Goal: Task Accomplishment & Management: Manage account settings

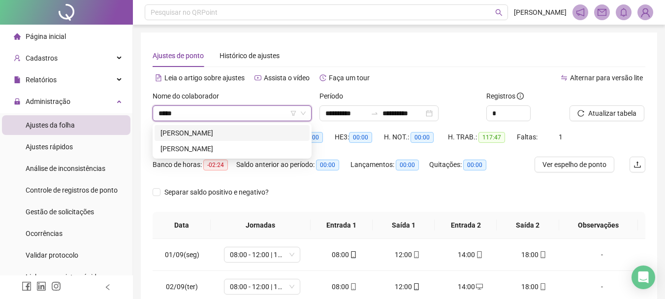
click at [242, 153] on div "[PERSON_NAME]" at bounding box center [231, 148] width 143 height 11
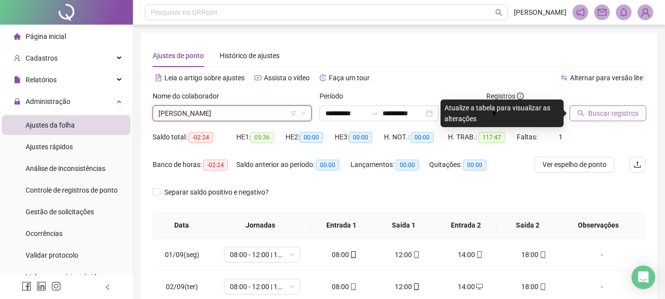
click at [623, 111] on span "Buscar registros" at bounding box center [613, 113] width 50 height 11
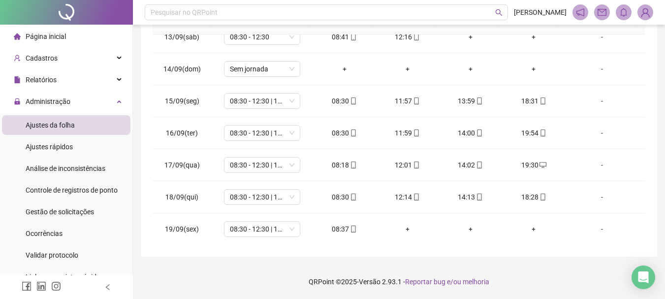
scroll to position [398, 0]
click at [345, 227] on div "08:37" at bounding box center [344, 228] width 47 height 11
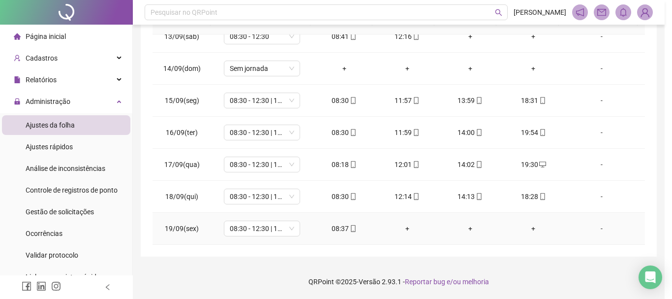
type input "**********"
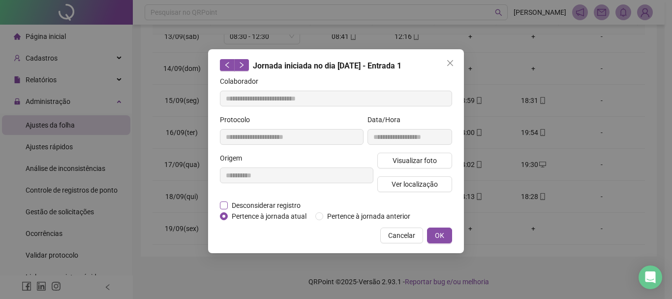
click at [284, 200] on span "Desconsiderar registro" at bounding box center [266, 205] width 77 height 11
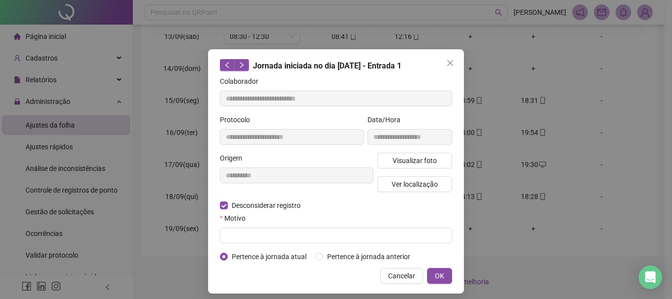
click at [241, 225] on div "Motivo" at bounding box center [336, 220] width 232 height 15
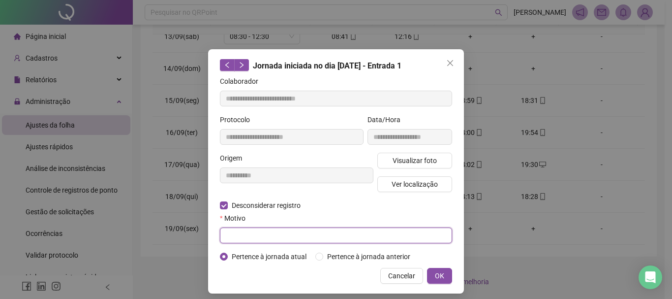
click at [239, 232] on input "text" at bounding box center [336, 235] width 232 height 16
type input "****"
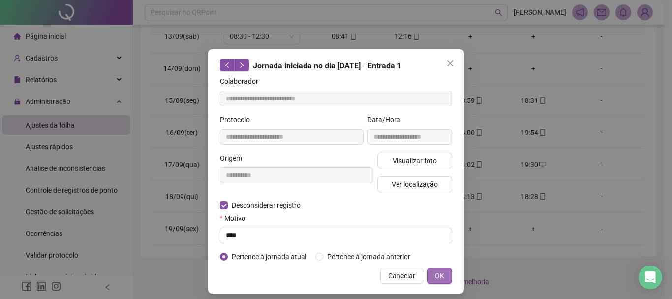
click at [448, 276] on button "OK" at bounding box center [439, 276] width 25 height 16
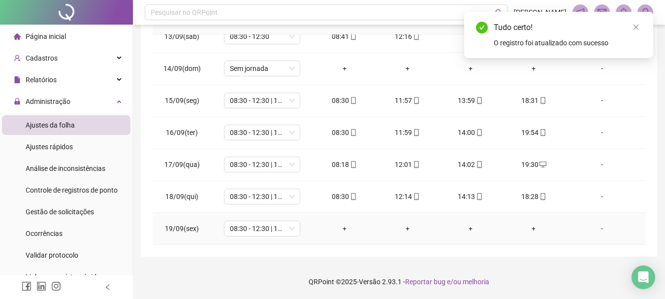
click at [340, 230] on div "+" at bounding box center [344, 228] width 47 height 11
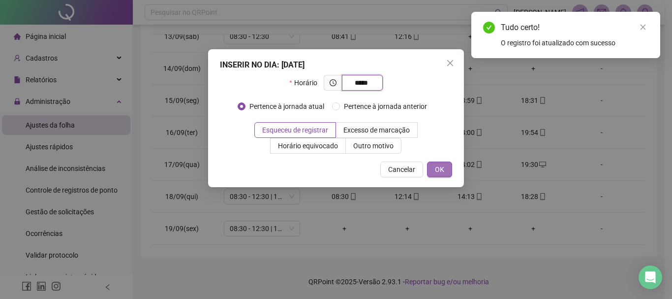
type input "*****"
click at [445, 170] on button "OK" at bounding box center [439, 169] width 25 height 16
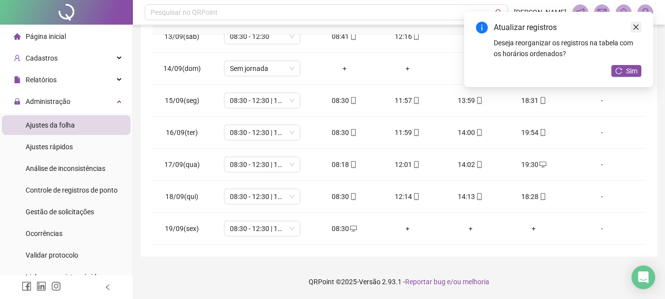
click at [637, 25] on icon "close" at bounding box center [636, 27] width 7 height 7
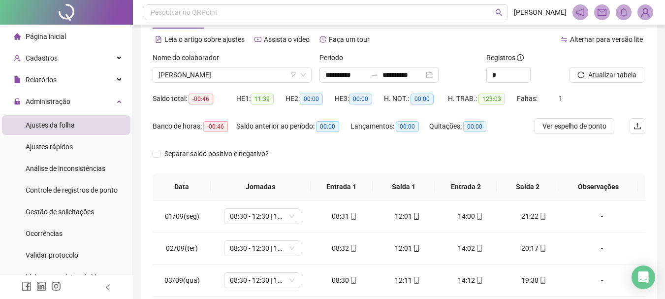
scroll to position [0, 0]
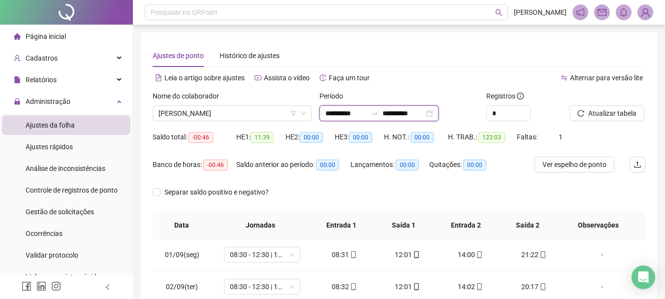
click at [341, 116] on input "**********" at bounding box center [345, 113] width 41 height 11
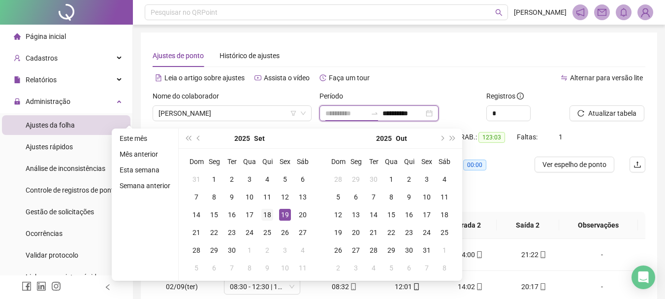
type input "**********"
click at [271, 213] on div "18" at bounding box center [267, 215] width 12 height 12
click at [402, 113] on input "**********" at bounding box center [402, 113] width 41 height 11
type input "**********"
click at [265, 210] on div "18" at bounding box center [267, 215] width 12 height 12
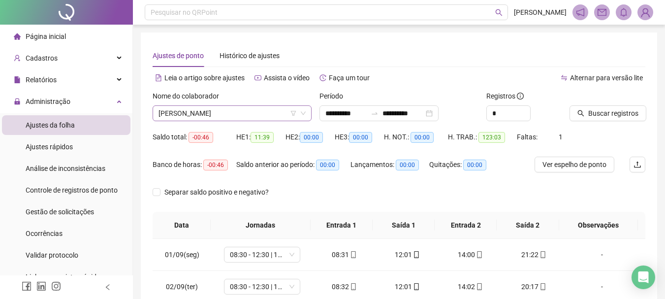
click at [267, 116] on span "[PERSON_NAME]" at bounding box center [232, 113] width 147 height 15
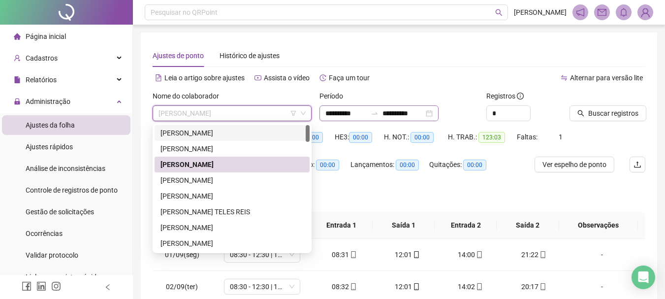
drag, startPoint x: 229, startPoint y: 136, endPoint x: 400, endPoint y: 115, distance: 172.7
click at [229, 136] on div "[PERSON_NAME]" at bounding box center [231, 132] width 143 height 11
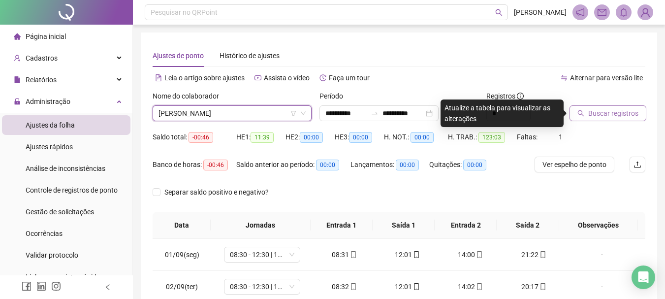
click at [592, 114] on span "Buscar registros" at bounding box center [613, 113] width 50 height 11
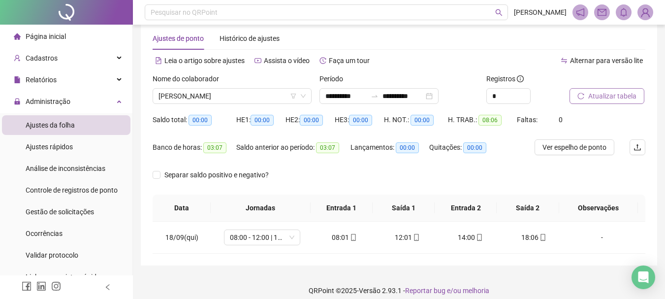
scroll to position [26, 0]
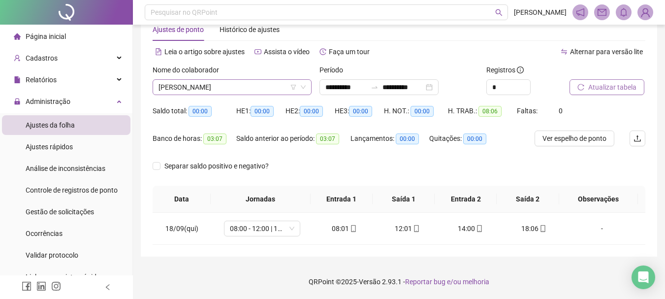
click at [230, 82] on span "[PERSON_NAME]" at bounding box center [232, 87] width 147 height 15
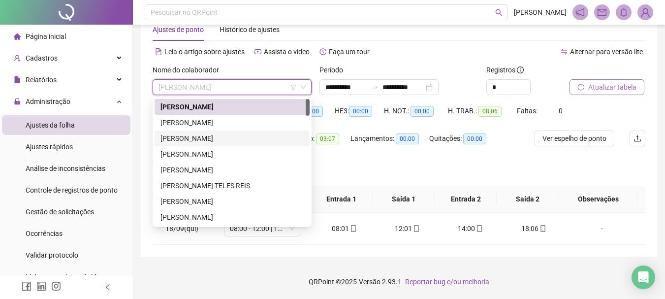
click at [227, 139] on div "[PERSON_NAME]" at bounding box center [231, 138] width 143 height 11
click at [227, 139] on div "Banco de horas: 03:07" at bounding box center [195, 138] width 84 height 11
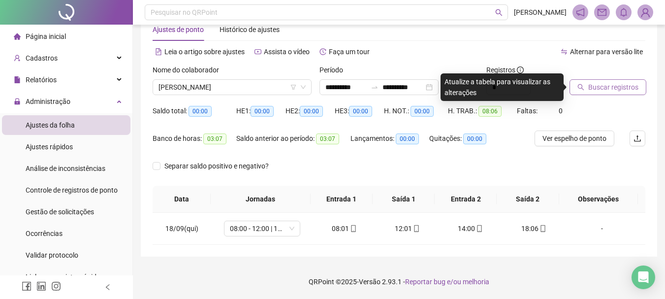
click at [607, 92] on span "Buscar registros" at bounding box center [613, 87] width 50 height 11
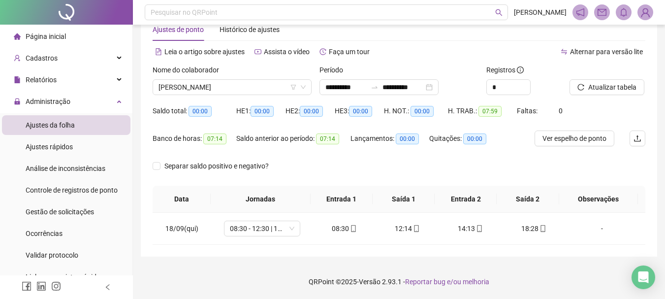
click at [302, 151] on div "Saldo anterior ao período: 07:14" at bounding box center [293, 144] width 114 height 28
click at [234, 85] on span "[PERSON_NAME]" at bounding box center [232, 87] width 147 height 15
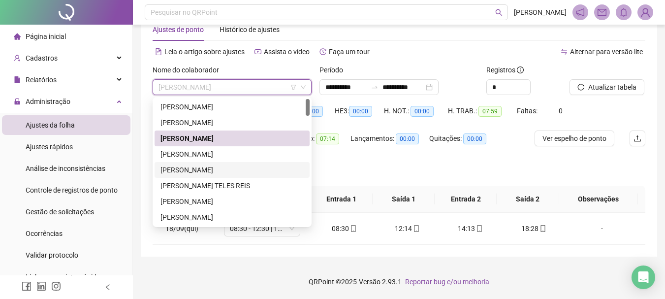
click at [233, 166] on div "[PERSON_NAME]" at bounding box center [231, 169] width 143 height 11
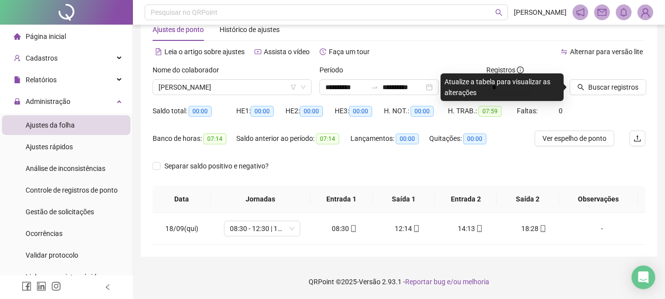
click at [609, 100] on div "Buscar registros" at bounding box center [608, 83] width 84 height 38
click at [602, 89] on span "Buscar registros" at bounding box center [613, 87] width 50 height 11
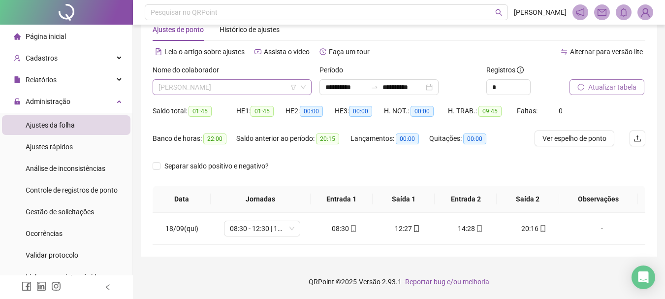
click at [248, 86] on span "[PERSON_NAME]" at bounding box center [232, 87] width 147 height 15
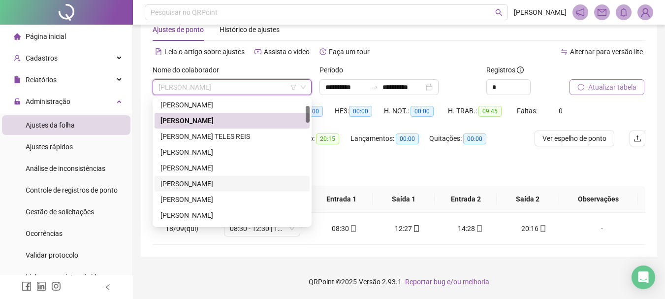
scroll to position [98, 0]
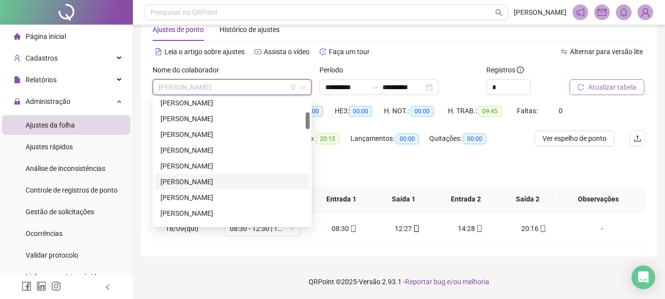
click at [243, 185] on div "[PERSON_NAME]" at bounding box center [231, 181] width 143 height 11
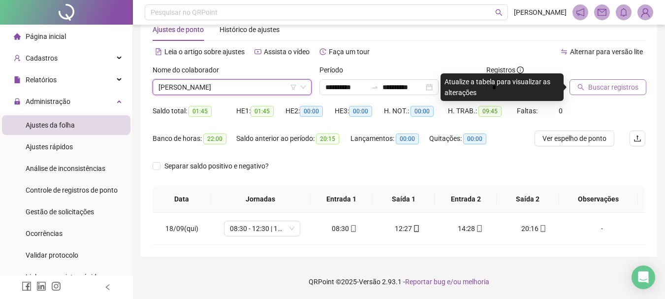
click at [620, 86] on span "Buscar registros" at bounding box center [613, 87] width 50 height 11
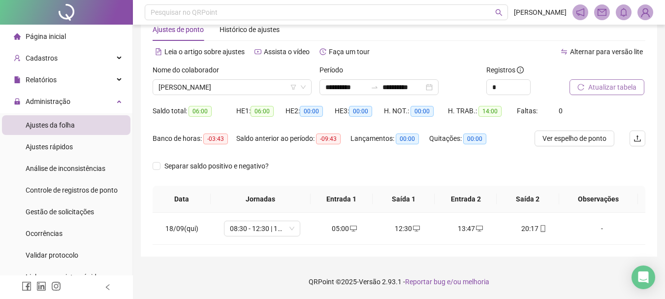
click at [613, 84] on span "Atualizar tabela" at bounding box center [612, 87] width 48 height 11
click at [230, 81] on span "[PERSON_NAME]" at bounding box center [232, 87] width 147 height 15
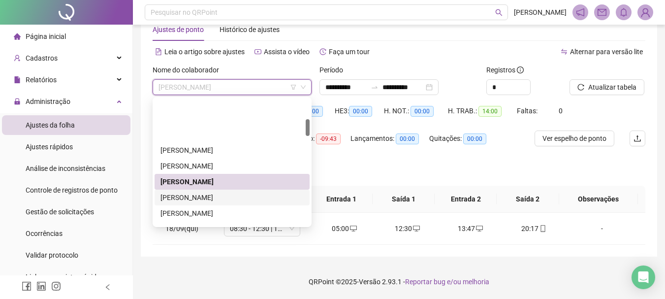
scroll to position [148, 0]
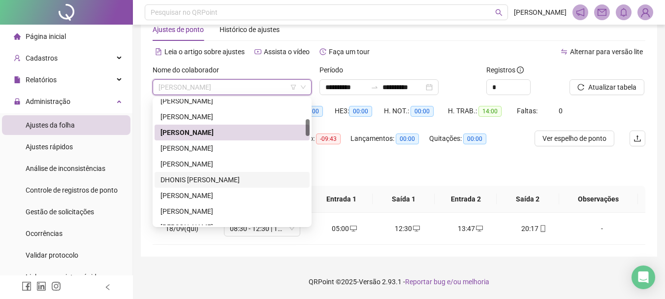
click at [245, 183] on div "DHONIS [PERSON_NAME]" at bounding box center [231, 179] width 143 height 11
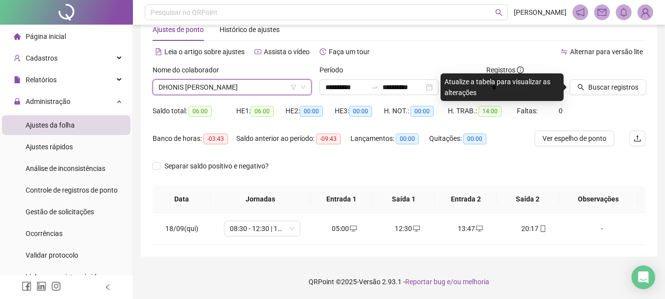
click at [626, 78] on div "Buscar registros" at bounding box center [608, 79] width 76 height 31
click at [615, 88] on span "Buscar registros" at bounding box center [613, 87] width 50 height 11
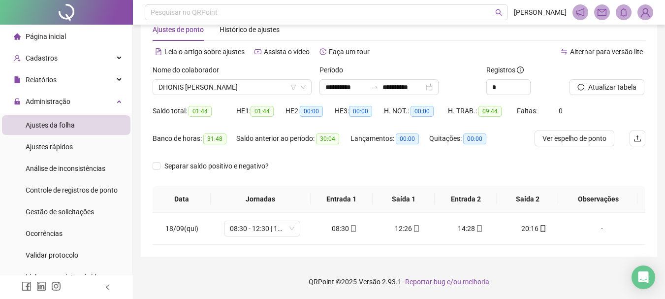
click at [368, 298] on footer "QRPoint © 2025 - Versão 2.93.1 - Reportar bug e/ou melhoria" at bounding box center [399, 281] width 532 height 34
click at [200, 84] on span "DHONIS [PERSON_NAME]" at bounding box center [232, 87] width 147 height 15
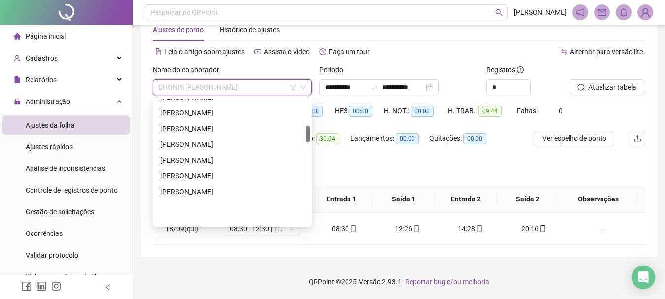
scroll to position [197, 0]
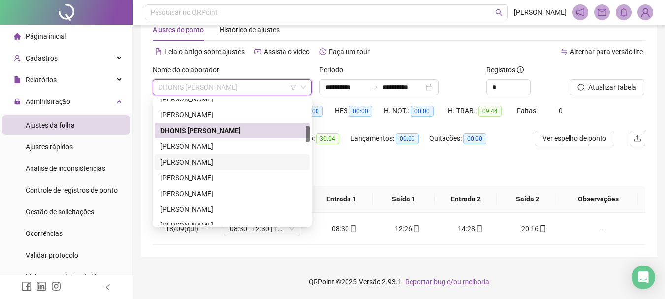
click at [220, 161] on div "[PERSON_NAME]" at bounding box center [231, 162] width 143 height 11
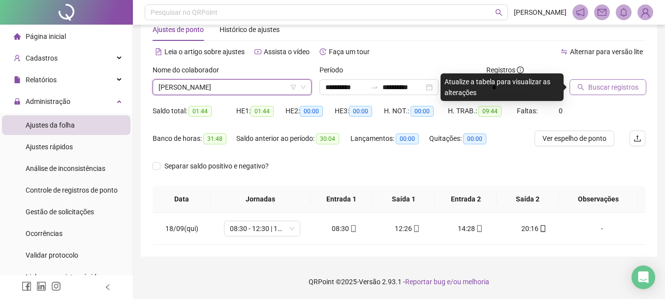
click at [587, 94] on button "Buscar registros" at bounding box center [608, 87] width 77 height 16
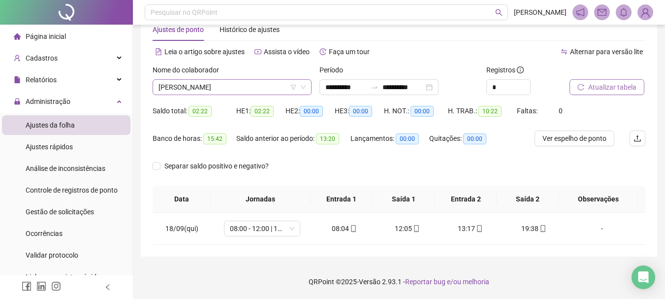
click at [213, 83] on span "[PERSON_NAME]" at bounding box center [232, 87] width 147 height 15
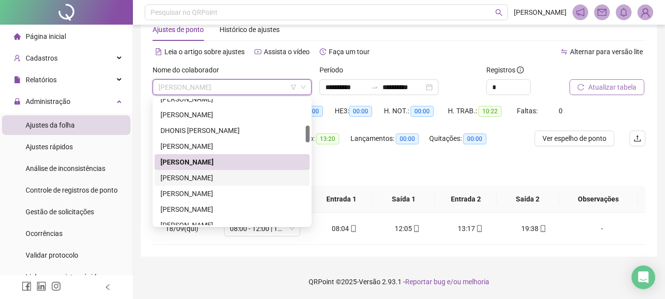
click at [221, 180] on div "[PERSON_NAME]" at bounding box center [231, 177] width 143 height 11
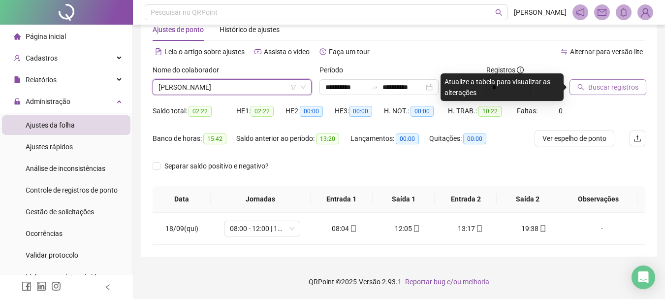
click at [616, 83] on span "Buscar registros" at bounding box center [613, 87] width 50 height 11
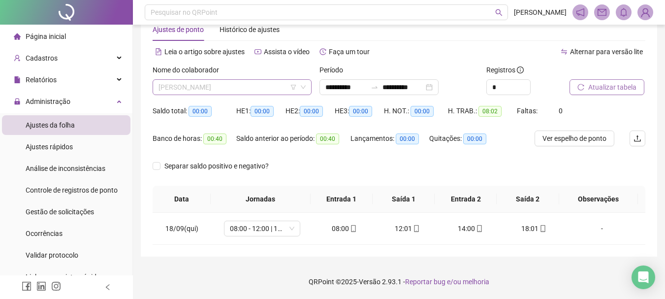
click at [258, 82] on span "[PERSON_NAME]" at bounding box center [232, 87] width 147 height 15
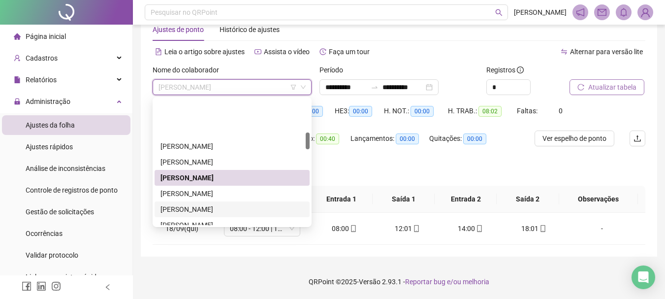
scroll to position [246, 0]
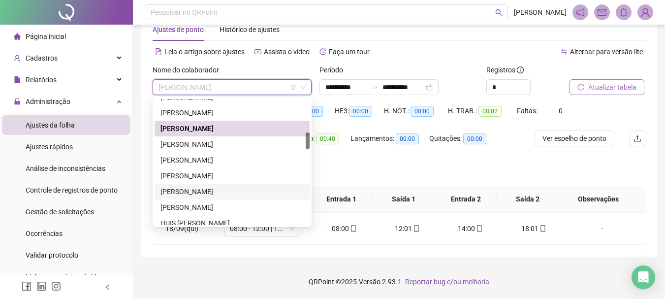
click at [211, 188] on div "[PERSON_NAME]" at bounding box center [231, 191] width 143 height 11
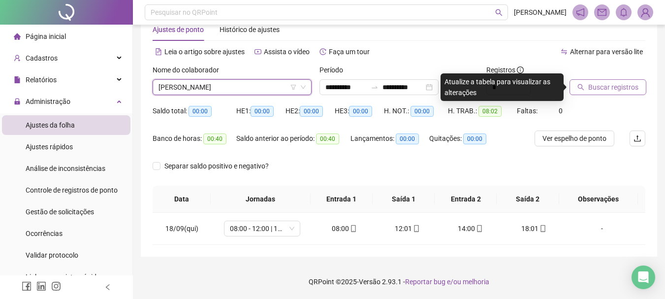
click at [588, 87] on span "Buscar registros" at bounding box center [613, 87] width 50 height 11
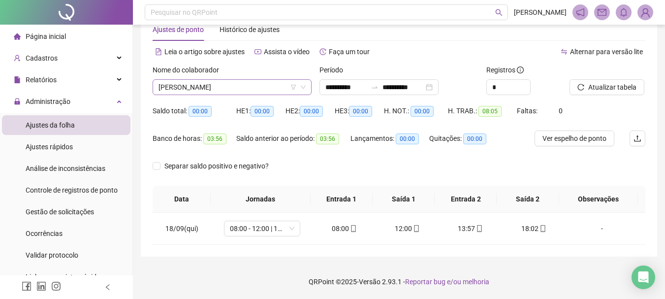
click at [233, 91] on span "[PERSON_NAME]" at bounding box center [232, 87] width 147 height 15
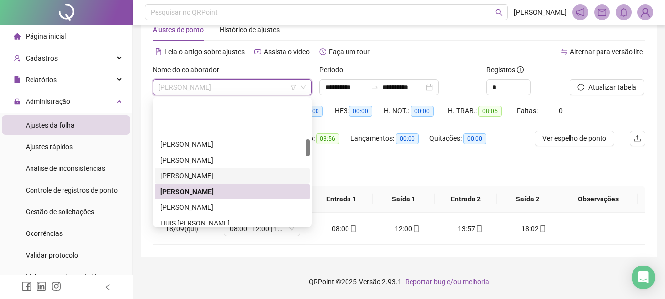
scroll to position [295, 0]
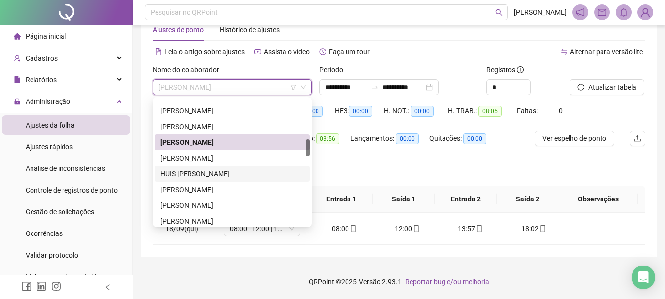
click at [210, 176] on div "HUIS [PERSON_NAME]" at bounding box center [231, 173] width 143 height 11
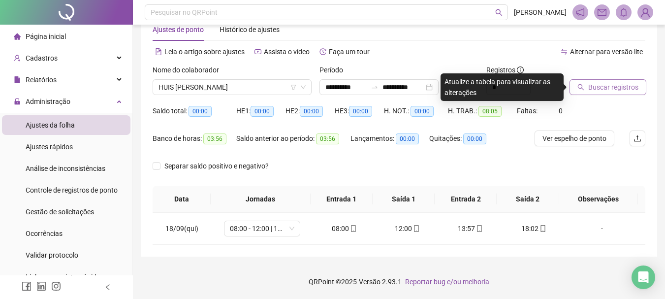
click at [594, 93] on button "Buscar registros" at bounding box center [608, 87] width 77 height 16
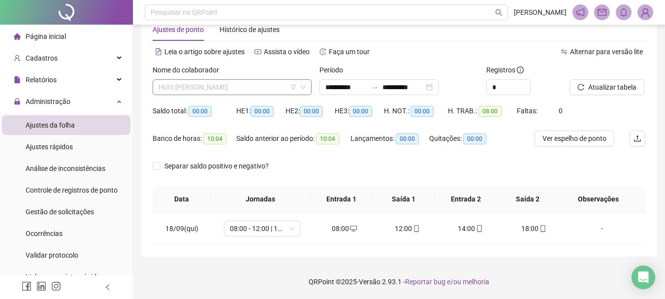
click at [244, 88] on span "HUIS [PERSON_NAME]" at bounding box center [232, 87] width 147 height 15
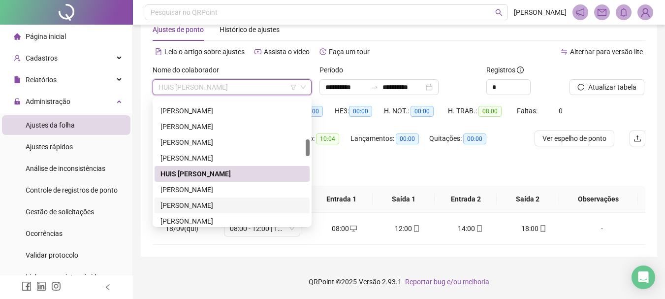
scroll to position [345, 0]
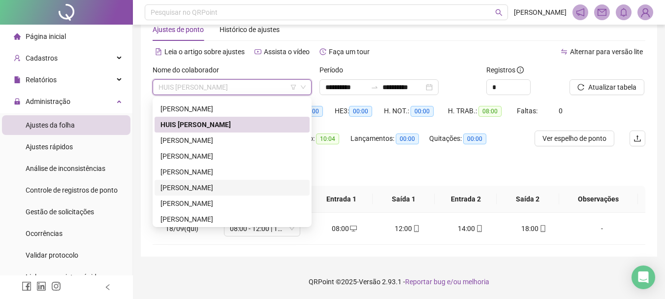
click at [199, 190] on div "[PERSON_NAME]" at bounding box center [231, 187] width 143 height 11
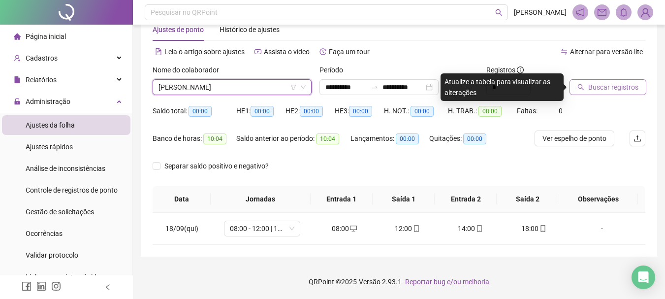
click at [591, 85] on span "Buscar registros" at bounding box center [613, 87] width 50 height 11
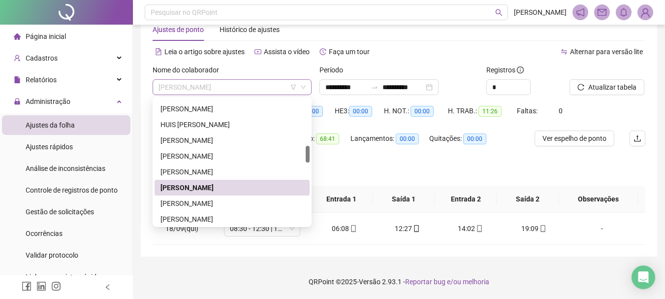
click at [247, 87] on span "[PERSON_NAME]" at bounding box center [232, 87] width 147 height 15
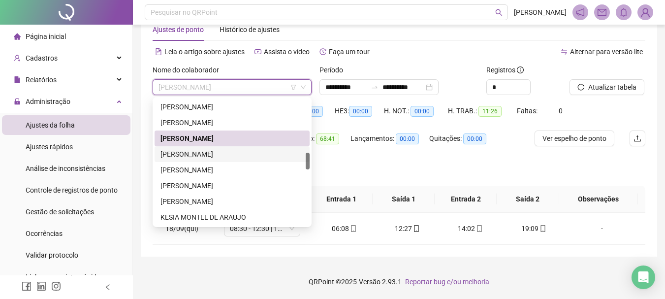
click at [231, 153] on div "[PERSON_NAME]" at bounding box center [231, 154] width 143 height 11
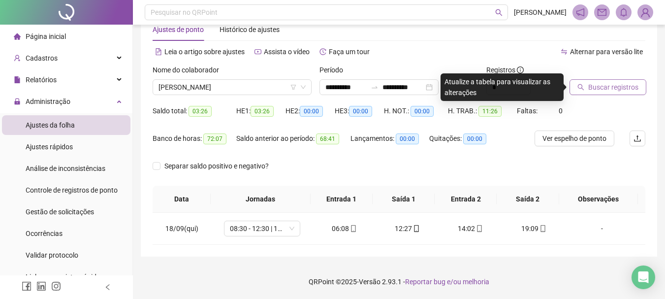
click at [607, 86] on span "Buscar registros" at bounding box center [613, 87] width 50 height 11
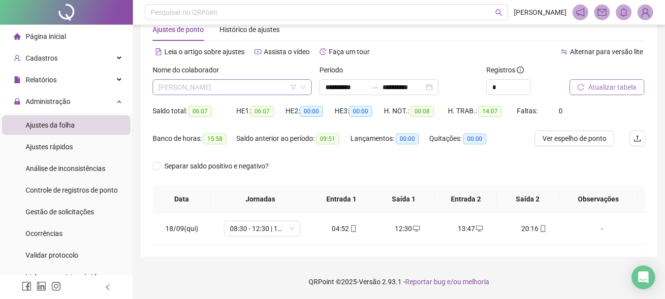
click at [264, 85] on span "[PERSON_NAME]" at bounding box center [232, 87] width 147 height 15
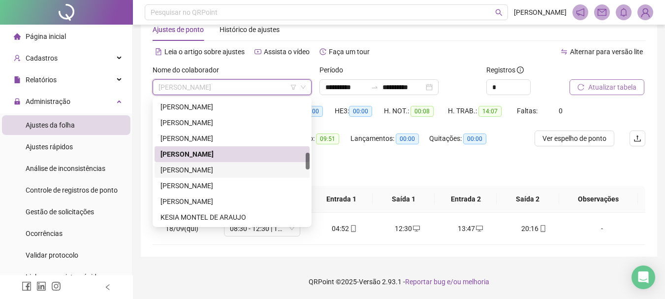
click at [250, 171] on div "[PERSON_NAME]" at bounding box center [231, 169] width 143 height 11
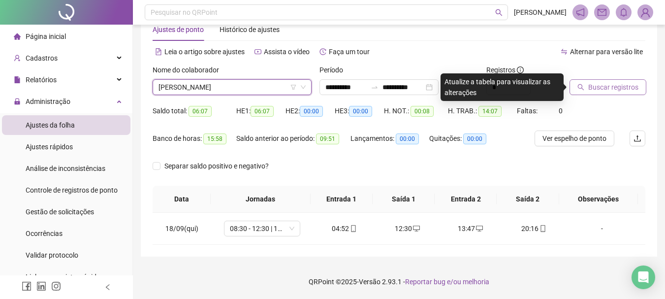
click at [606, 89] on span "Buscar registros" at bounding box center [613, 87] width 50 height 11
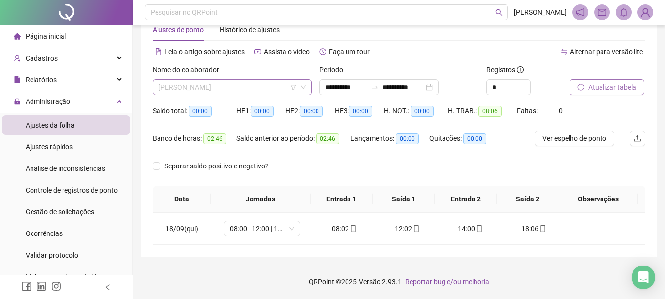
click at [262, 93] on span "[PERSON_NAME]" at bounding box center [232, 87] width 147 height 15
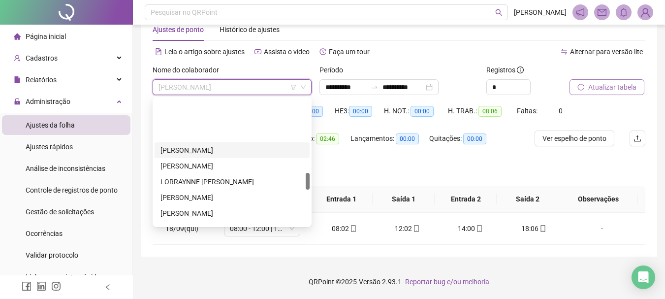
scroll to position [541, 0]
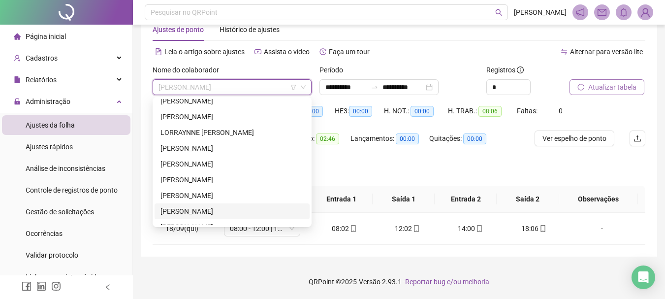
click at [207, 211] on div "[PERSON_NAME]" at bounding box center [231, 211] width 143 height 11
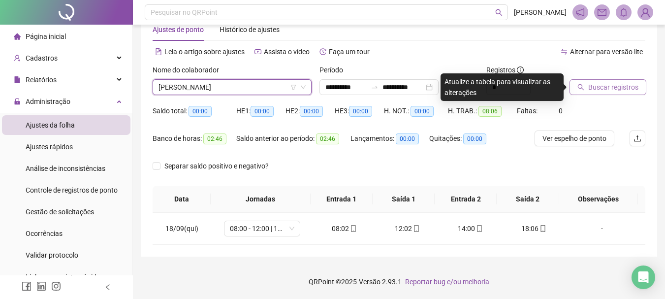
click at [605, 95] on div "Buscar registros" at bounding box center [608, 83] width 84 height 38
click at [605, 91] on span "Buscar registros" at bounding box center [613, 87] width 50 height 11
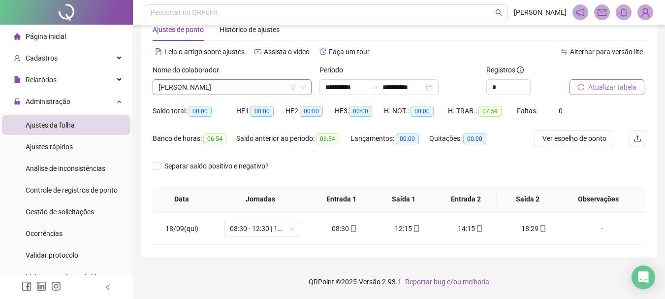
click at [244, 91] on span "[PERSON_NAME]" at bounding box center [232, 87] width 147 height 15
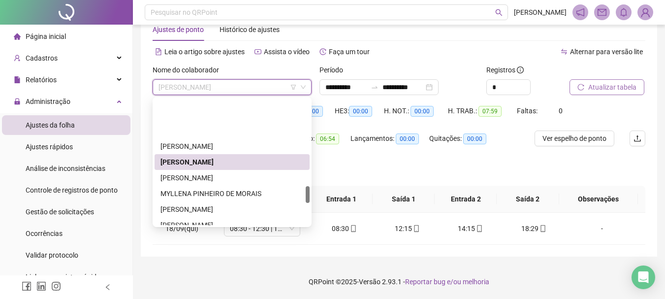
scroll to position [640, 0]
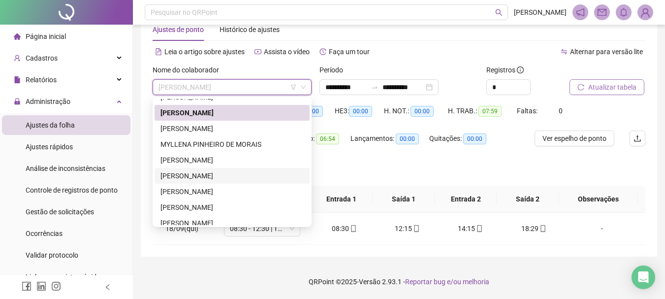
click at [233, 177] on div "[PERSON_NAME]" at bounding box center [231, 175] width 143 height 11
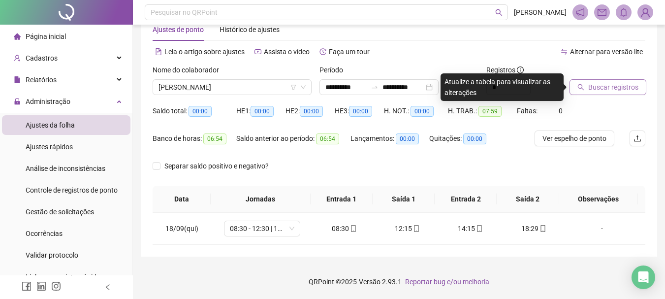
click at [597, 86] on span "Buscar registros" at bounding box center [613, 87] width 50 height 11
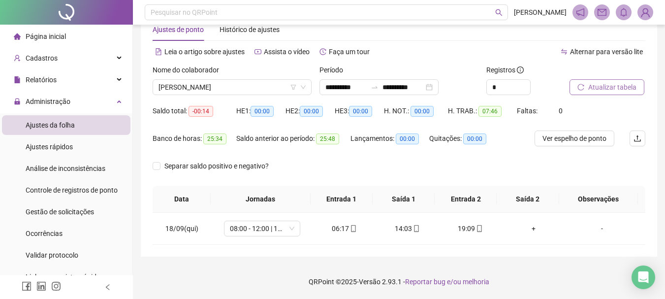
click at [220, 78] on div "Nome do colaborador" at bounding box center [232, 71] width 159 height 15
click at [220, 82] on span "[PERSON_NAME]" at bounding box center [232, 87] width 147 height 15
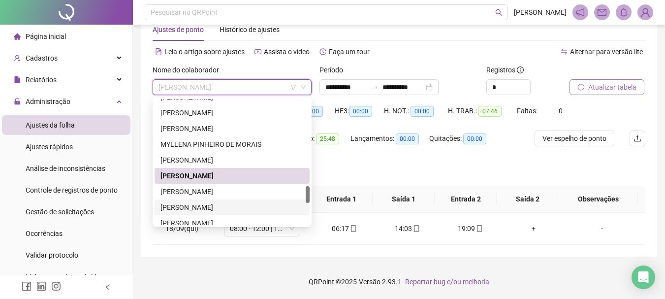
click at [219, 211] on div "[PERSON_NAME]" at bounding box center [231, 207] width 143 height 11
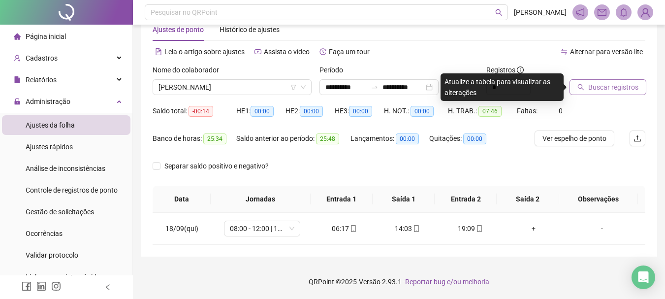
click at [596, 90] on span "Buscar registros" at bounding box center [613, 87] width 50 height 11
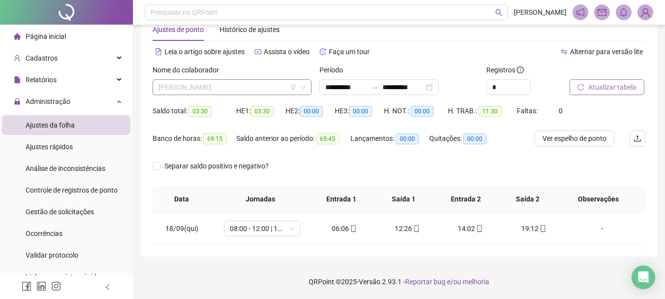
click at [247, 91] on span "[PERSON_NAME]" at bounding box center [232, 87] width 147 height 15
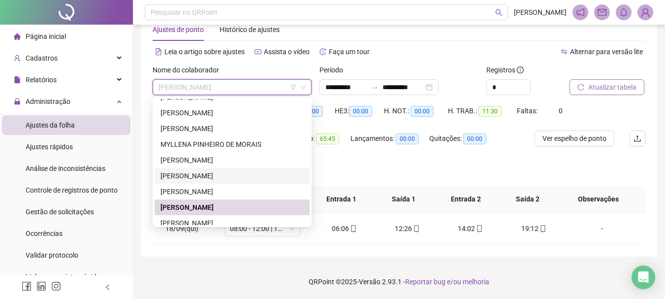
click at [238, 172] on div "[PERSON_NAME]" at bounding box center [231, 175] width 143 height 11
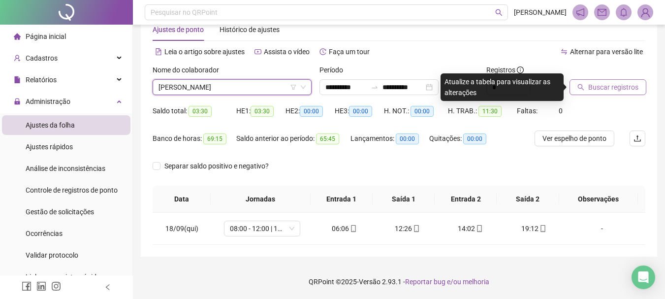
click at [606, 93] on button "Buscar registros" at bounding box center [608, 87] width 77 height 16
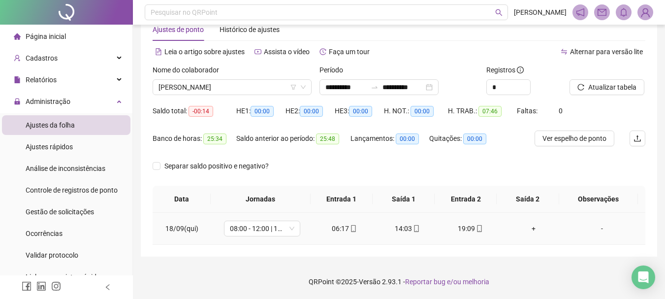
click at [526, 231] on div "+" at bounding box center [533, 228] width 47 height 11
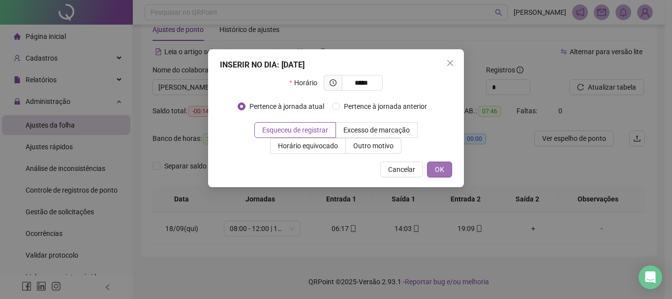
type input "*****"
click at [445, 171] on button "OK" at bounding box center [439, 169] width 25 height 16
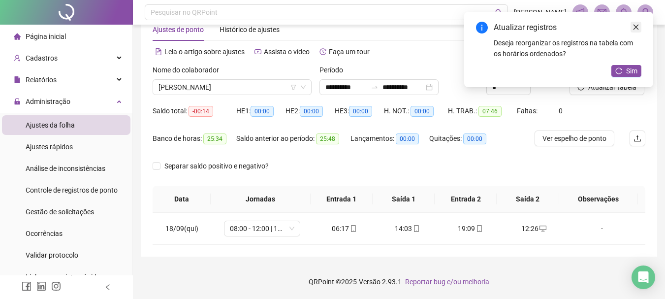
click at [637, 26] on icon "close" at bounding box center [636, 27] width 7 height 7
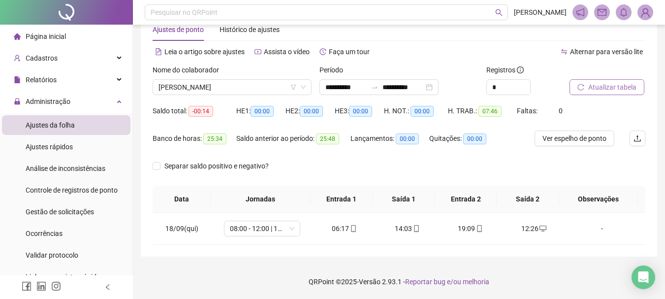
click at [620, 85] on span "Atualizar tabela" at bounding box center [612, 87] width 48 height 11
click at [245, 84] on span "[PERSON_NAME]" at bounding box center [232, 87] width 147 height 15
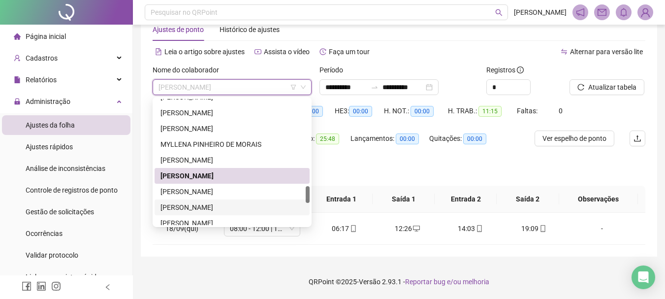
click at [217, 209] on div "[PERSON_NAME]" at bounding box center [231, 207] width 143 height 11
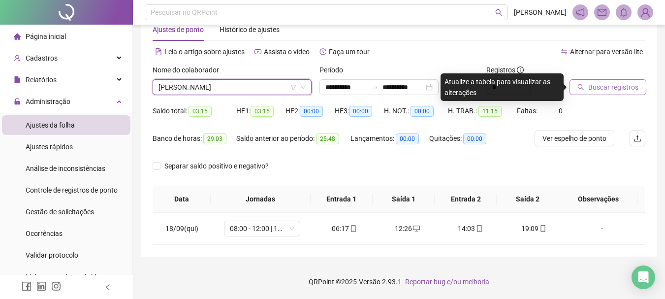
click at [603, 81] on button "Buscar registros" at bounding box center [608, 87] width 77 height 16
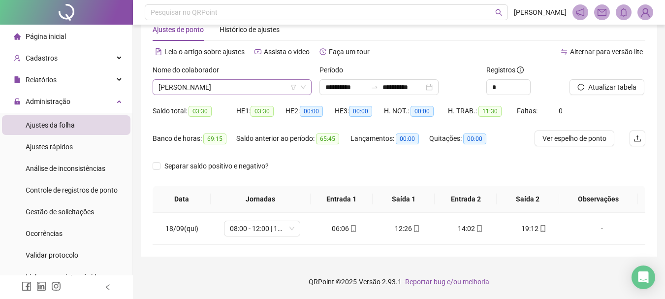
click at [260, 89] on span "[PERSON_NAME]" at bounding box center [232, 87] width 147 height 15
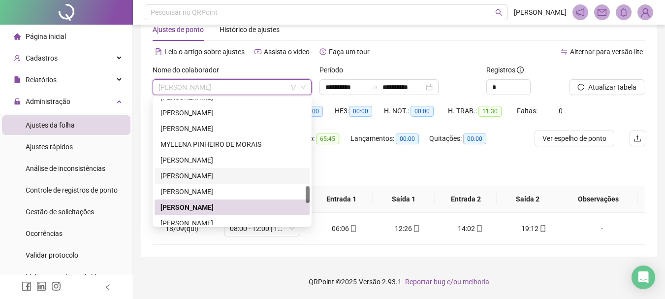
click at [231, 175] on div "[PERSON_NAME]" at bounding box center [231, 175] width 143 height 11
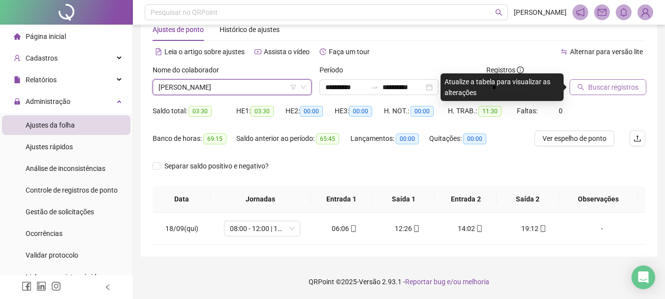
click at [593, 91] on span "Buscar registros" at bounding box center [613, 87] width 50 height 11
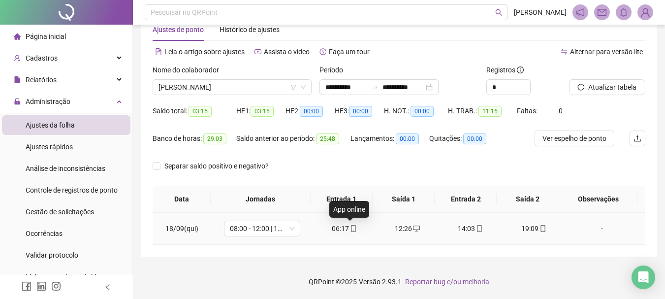
click at [349, 228] on span "mobile" at bounding box center [353, 228] width 8 height 7
type input "**********"
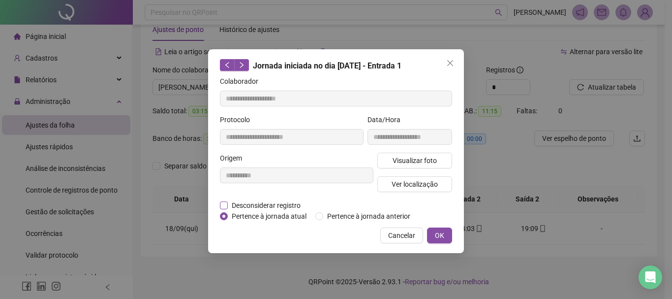
click at [238, 207] on span "Desconsiderar registro" at bounding box center [266, 205] width 77 height 11
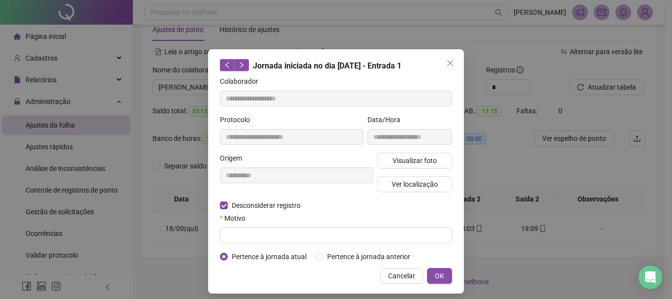
click at [258, 243] on form "**********" at bounding box center [336, 169] width 232 height 186
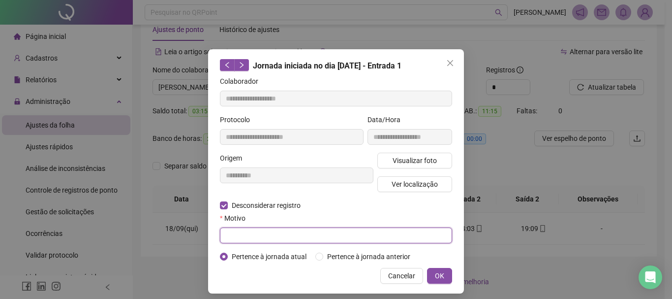
click at [254, 234] on input "text" at bounding box center [336, 235] width 232 height 16
type input "****"
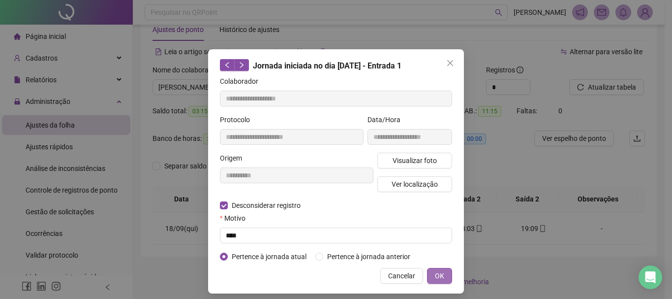
click at [447, 272] on button "OK" at bounding box center [439, 276] width 25 height 16
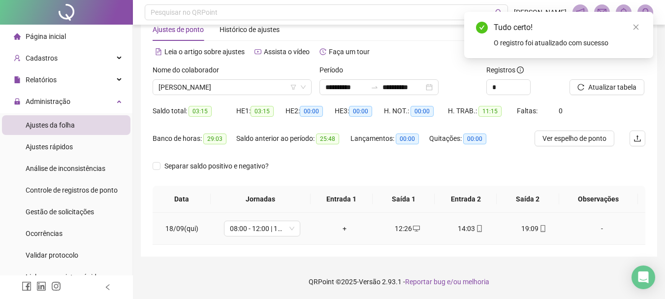
click at [337, 226] on div "+" at bounding box center [344, 228] width 47 height 11
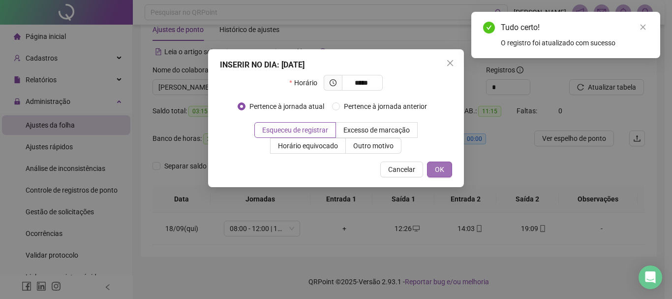
type input "*****"
click at [447, 168] on button "OK" at bounding box center [439, 169] width 25 height 16
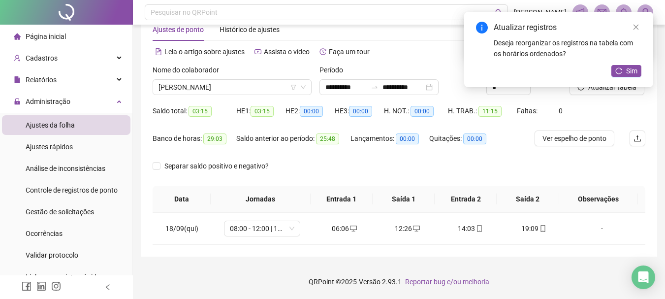
click at [600, 87] on div "Atualizar registros Deseja reorganizar os registros na tabela com os horários o…" at bounding box center [558, 49] width 189 height 75
click at [642, 29] on div "Atualizar registros Deseja reorganizar os registros na tabela com os horários o…" at bounding box center [558, 49] width 189 height 75
click at [637, 28] on icon "close" at bounding box center [636, 27] width 5 height 5
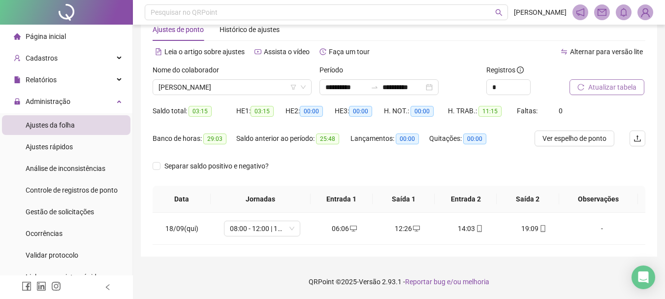
click at [611, 92] on span "Atualizar tabela" at bounding box center [612, 87] width 48 height 11
click at [600, 86] on div "Atualizando tabela Atualizando e reorganizando os registros... OK" at bounding box center [332, 149] width 665 height 299
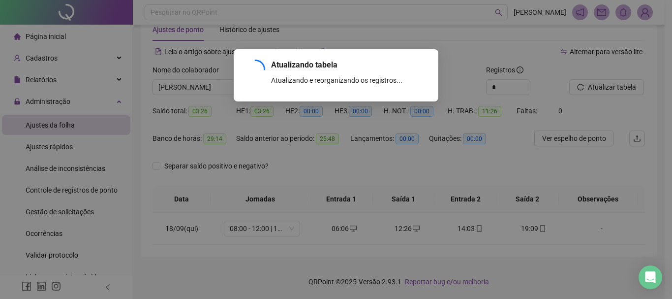
click at [600, 91] on div "Atualizando tabela Atualizando e reorganizando os registros... OK" at bounding box center [336, 149] width 672 height 299
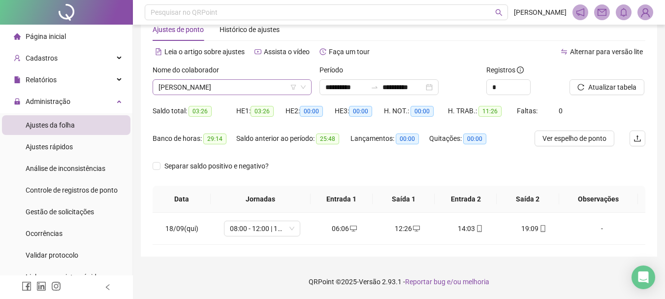
click at [227, 80] on span "[PERSON_NAME]" at bounding box center [232, 87] width 147 height 15
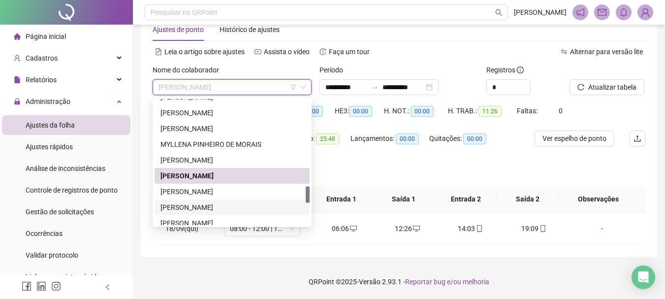
scroll to position [689, 0]
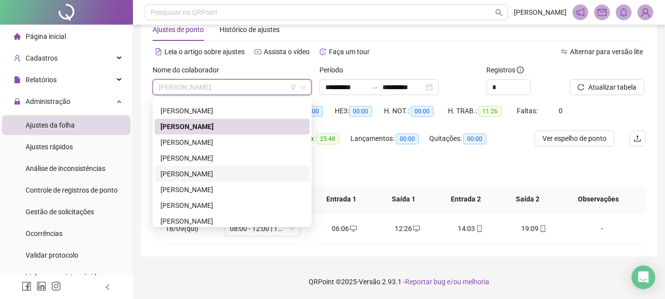
click at [206, 179] on div "[PERSON_NAME]" at bounding box center [231, 173] width 143 height 11
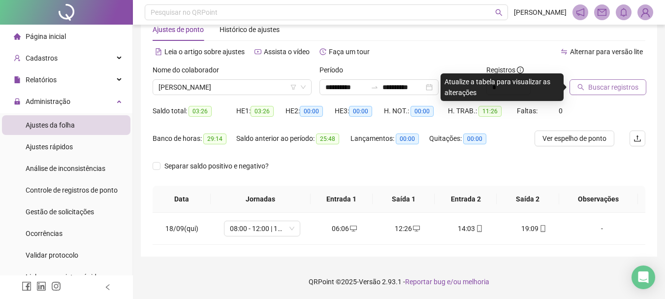
click at [603, 89] on span "Buscar registros" at bounding box center [613, 87] width 50 height 11
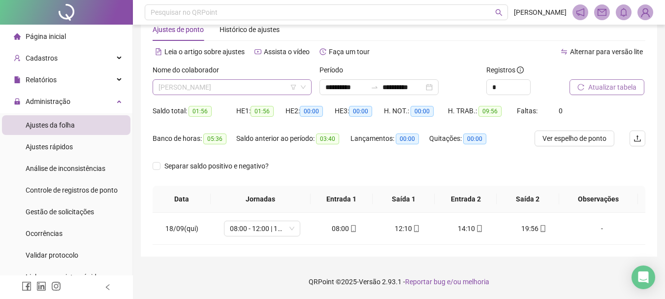
click at [230, 87] on span "[PERSON_NAME]" at bounding box center [232, 87] width 147 height 15
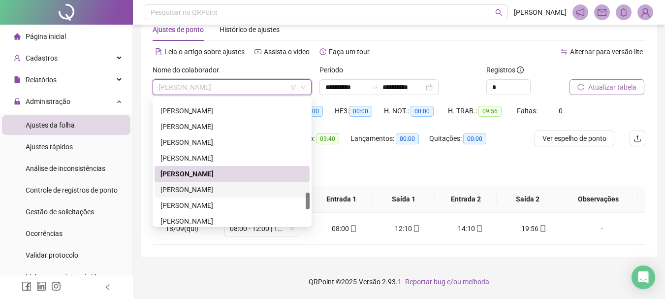
click at [210, 188] on div "[PERSON_NAME]" at bounding box center [231, 189] width 143 height 11
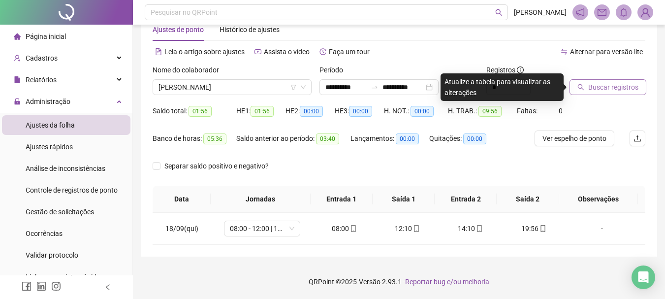
click at [597, 91] on span "Buscar registros" at bounding box center [613, 87] width 50 height 11
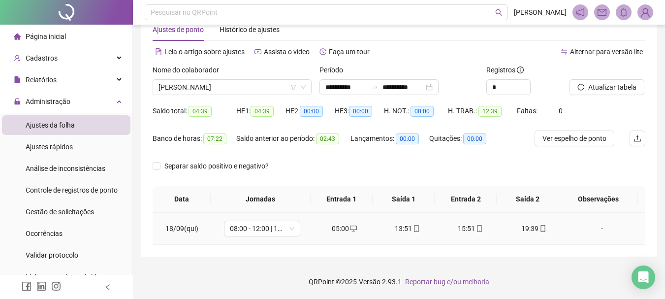
click at [343, 226] on div "05:00" at bounding box center [344, 228] width 47 height 11
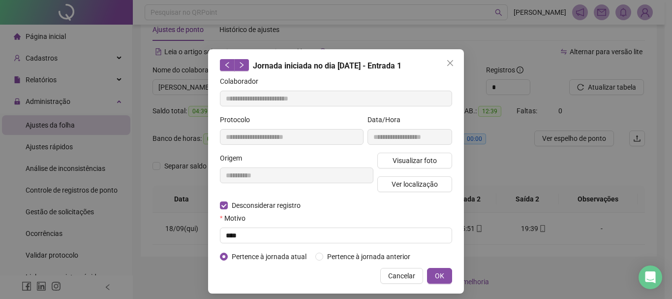
type input "**********"
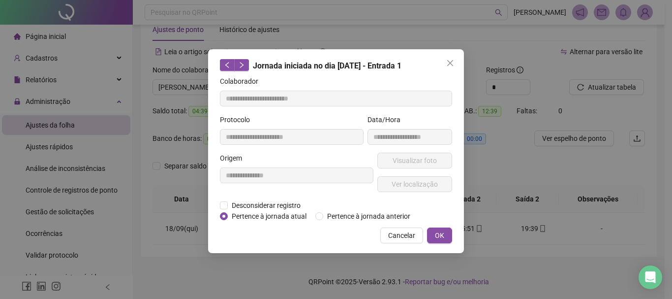
click at [454, 61] on span "Close" at bounding box center [451, 63] width 16 height 8
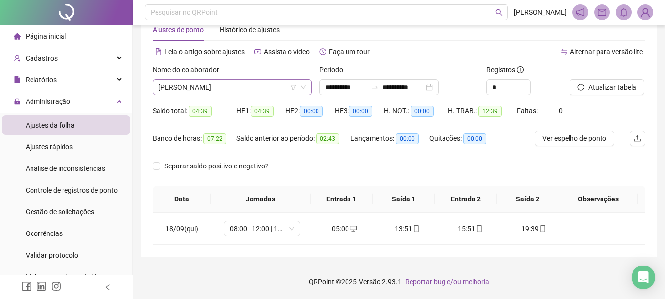
click at [218, 82] on span "[PERSON_NAME]" at bounding box center [232, 87] width 147 height 15
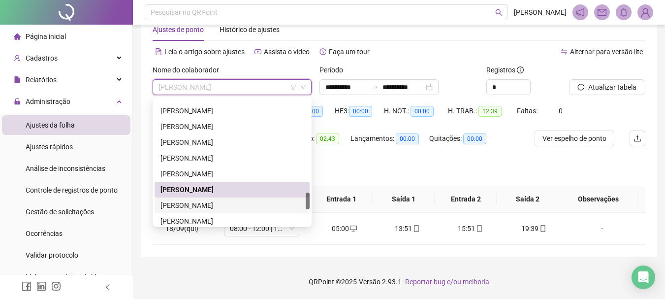
click at [208, 206] on div "[PERSON_NAME]" at bounding box center [231, 205] width 143 height 11
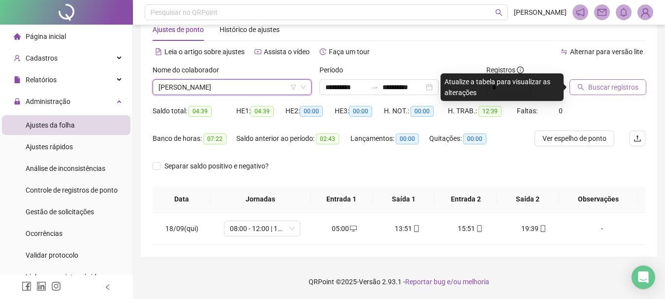
click at [605, 87] on span "Buscar registros" at bounding box center [613, 87] width 50 height 11
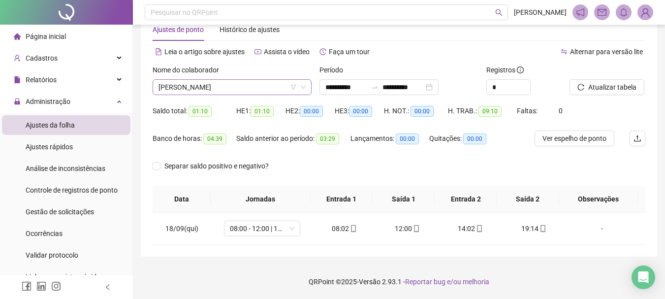
click at [245, 89] on span "[PERSON_NAME]" at bounding box center [232, 87] width 147 height 15
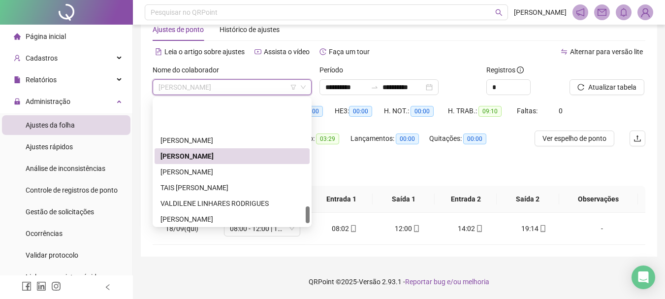
scroll to position [788, 0]
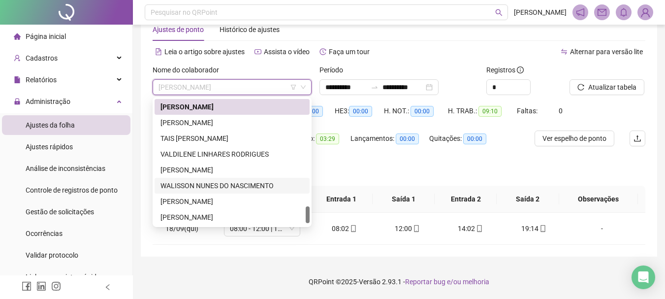
click at [225, 182] on div "WALISSON NUNES DO NASCIMENTO" at bounding box center [231, 185] width 143 height 11
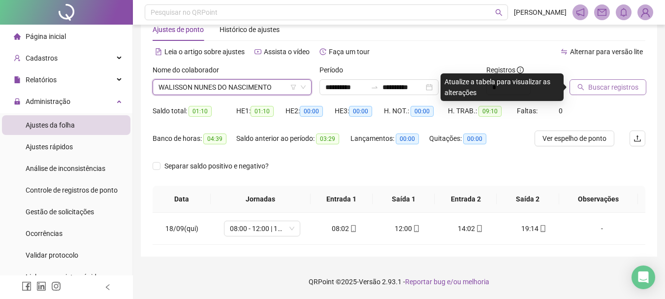
click at [601, 84] on span "Buscar registros" at bounding box center [613, 87] width 50 height 11
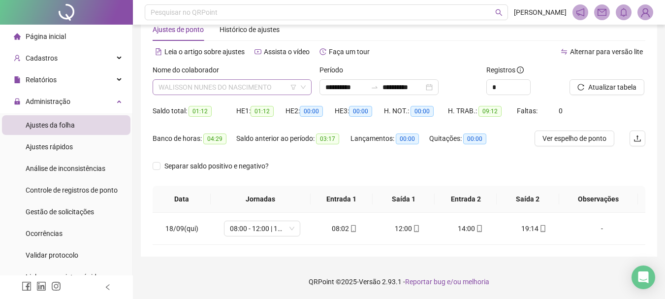
click at [239, 83] on span "WALISSON NUNES DO NASCIMENTO" at bounding box center [232, 87] width 147 height 15
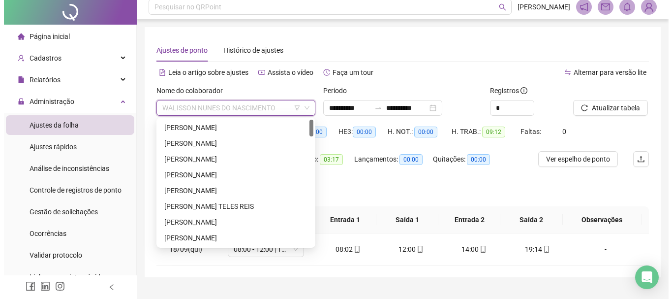
scroll to position [0, 0]
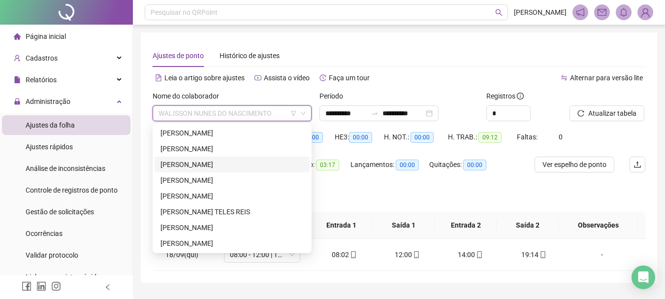
click at [222, 166] on div "[PERSON_NAME]" at bounding box center [231, 164] width 143 height 11
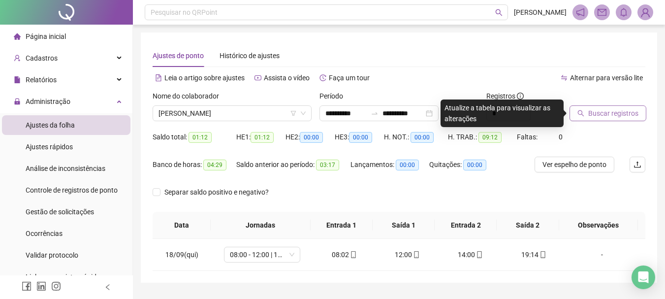
click at [617, 107] on button "Buscar registros" at bounding box center [608, 113] width 77 height 16
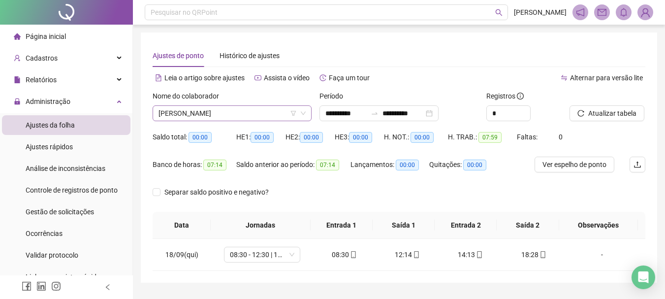
click at [232, 108] on span "[PERSON_NAME]" at bounding box center [232, 113] width 147 height 15
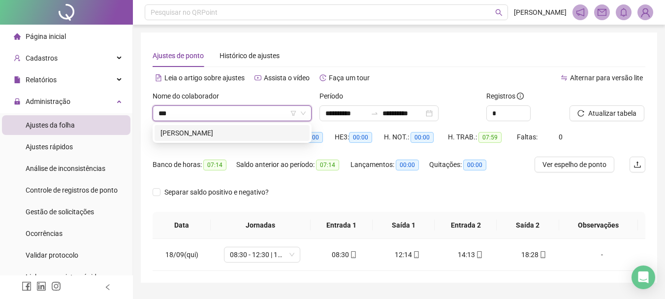
type input "****"
click at [222, 130] on div "[PERSON_NAME]" at bounding box center [231, 132] width 143 height 11
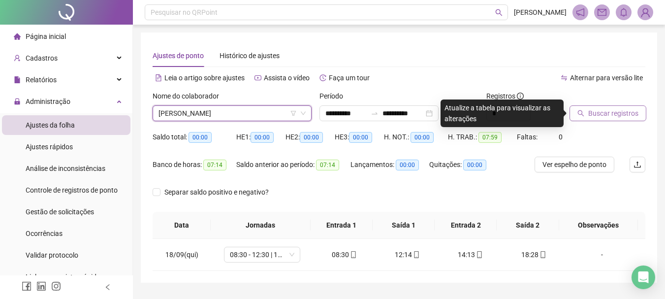
click at [632, 115] on span "Buscar registros" at bounding box center [613, 113] width 50 height 11
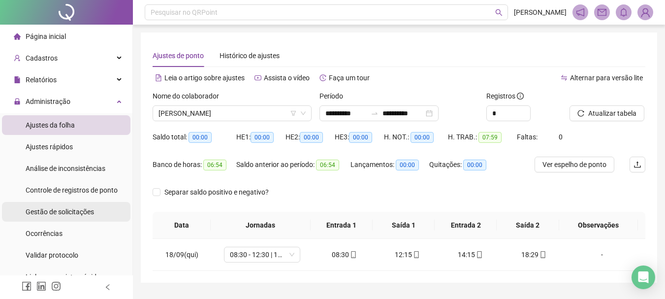
click at [92, 209] on span "Gestão de solicitações" at bounding box center [60, 212] width 68 height 8
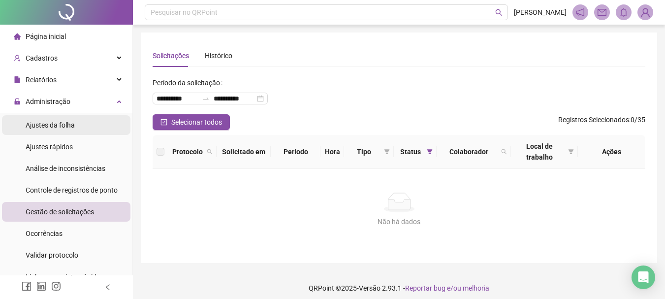
click at [76, 126] on li "Ajustes da folha" at bounding box center [66, 125] width 128 height 20
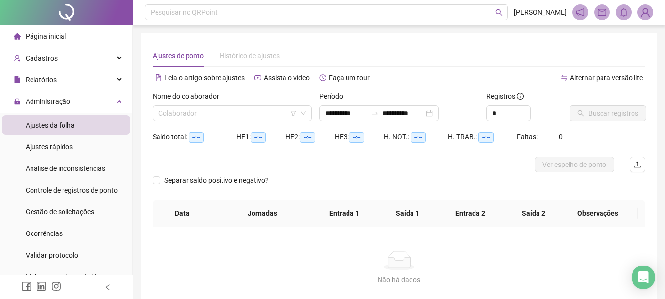
type input "**********"
click at [200, 120] on input "search" at bounding box center [228, 113] width 138 height 15
click at [206, 109] on input "search" at bounding box center [228, 113] width 138 height 15
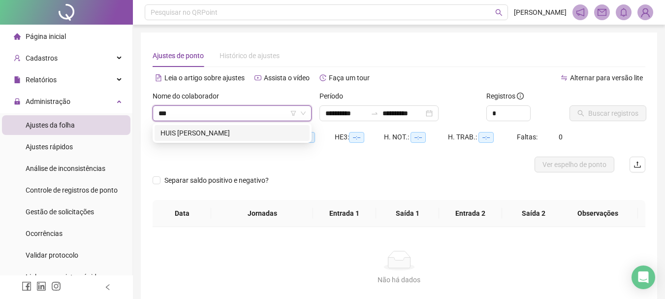
type input "****"
click at [213, 139] on div "HUIS [PERSON_NAME]" at bounding box center [232, 133] width 155 height 16
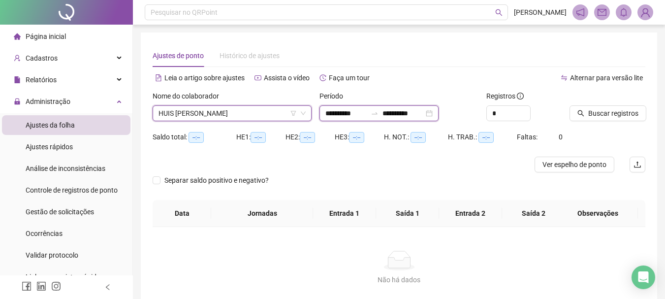
click at [409, 115] on input "**********" at bounding box center [402, 113] width 41 height 11
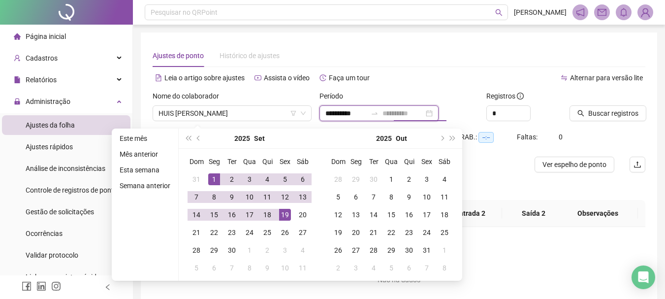
type input "**********"
click at [284, 212] on div "19" at bounding box center [285, 215] width 12 height 12
type input "**********"
click at [601, 113] on span "Buscar registros" at bounding box center [613, 113] width 50 height 11
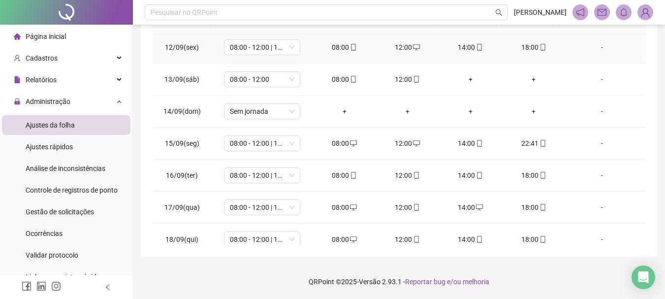
scroll to position [398, 0]
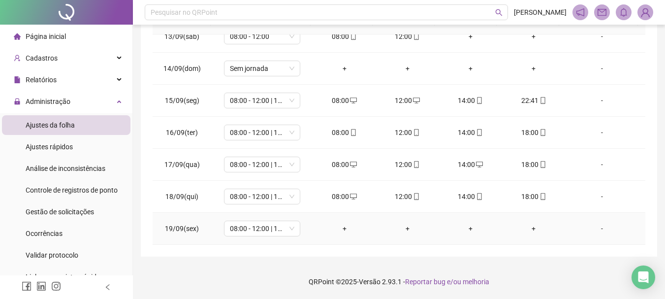
click at [340, 227] on div "+" at bounding box center [344, 228] width 47 height 11
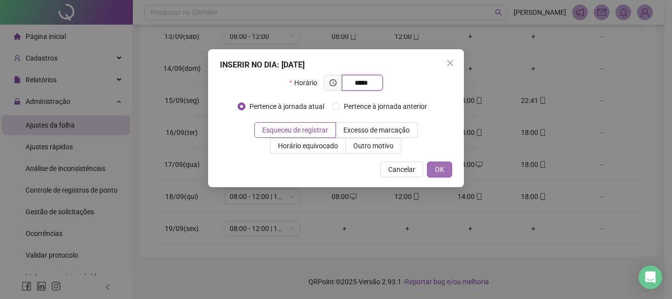
type input "*****"
click at [447, 171] on button "OK" at bounding box center [439, 169] width 25 height 16
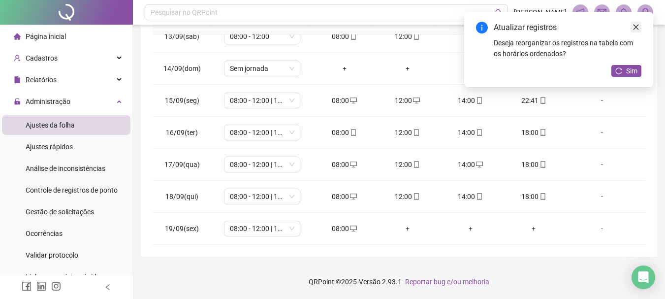
click at [633, 26] on icon "close" at bounding box center [636, 27] width 7 height 7
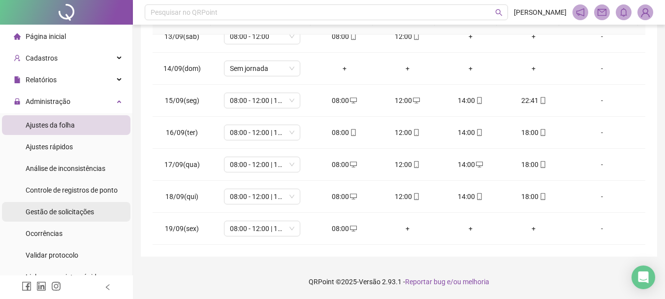
click at [66, 209] on span "Gestão de solicitações" at bounding box center [60, 212] width 68 height 8
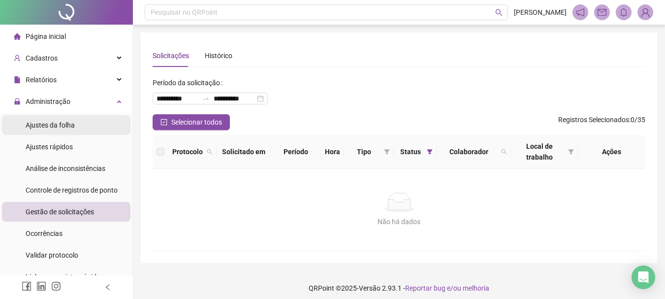
click at [65, 124] on span "Ajustes da folha" at bounding box center [50, 125] width 49 height 8
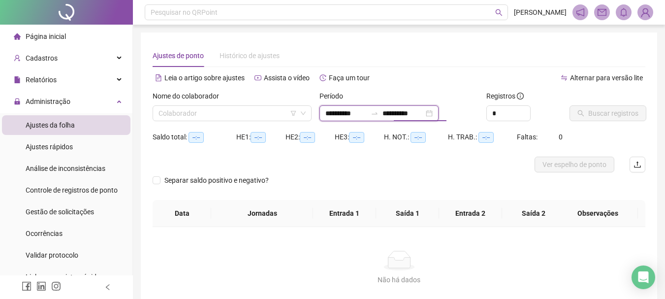
click at [402, 114] on input "**********" at bounding box center [402, 113] width 41 height 11
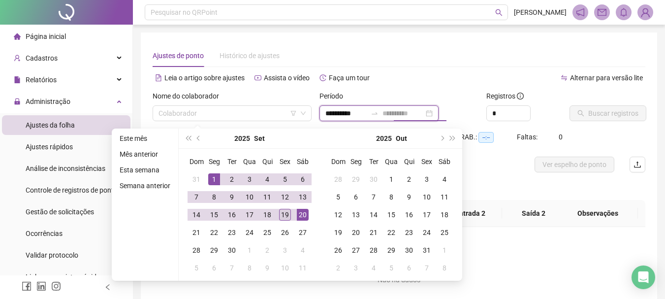
type input "**********"
click at [282, 215] on div "19" at bounding box center [285, 215] width 12 height 12
type input "**********"
click at [514, 158] on div at bounding box center [338, 165] width 370 height 16
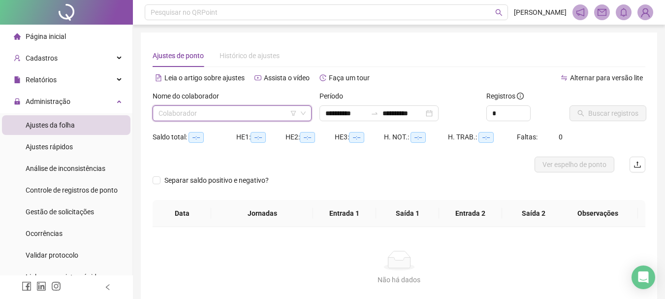
click at [230, 114] on input "search" at bounding box center [228, 113] width 138 height 15
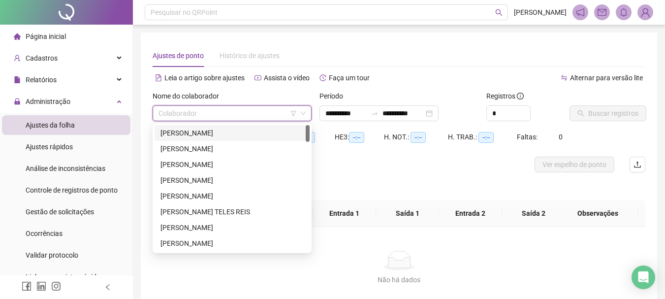
click at [247, 136] on div "[PERSON_NAME]" at bounding box center [231, 132] width 143 height 11
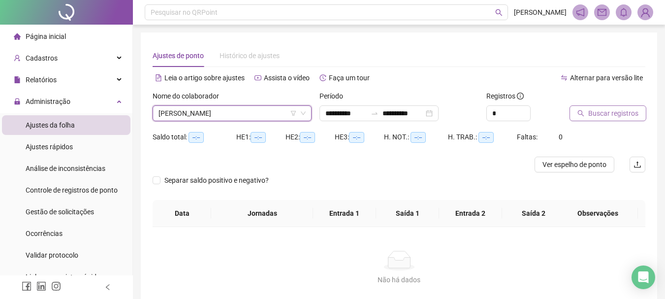
click at [581, 120] on button "Buscar registros" at bounding box center [608, 113] width 77 height 16
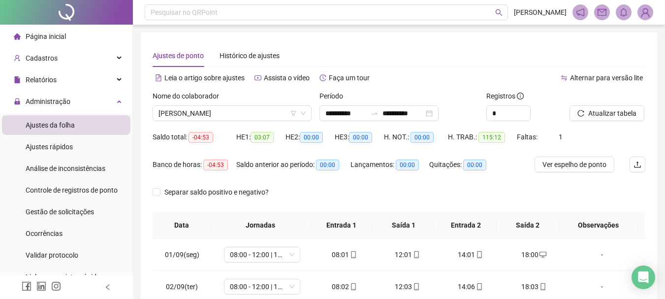
click at [232, 101] on div "Nome do colaborador" at bounding box center [232, 98] width 159 height 15
click at [218, 113] on span "[PERSON_NAME]" at bounding box center [232, 113] width 147 height 15
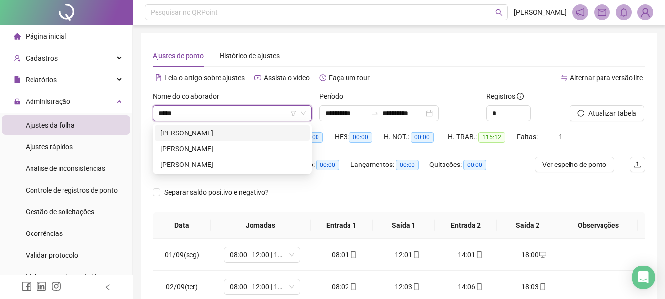
type input "******"
click at [262, 151] on div "[PERSON_NAME]" at bounding box center [231, 148] width 143 height 11
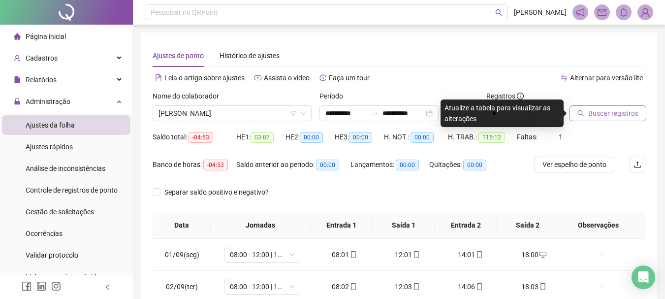
click at [589, 110] on span "Buscar registros" at bounding box center [613, 113] width 50 height 11
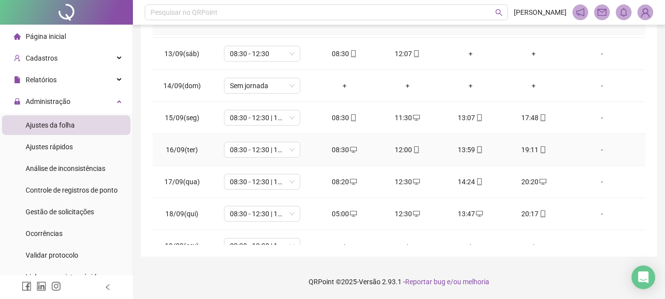
scroll to position [398, 0]
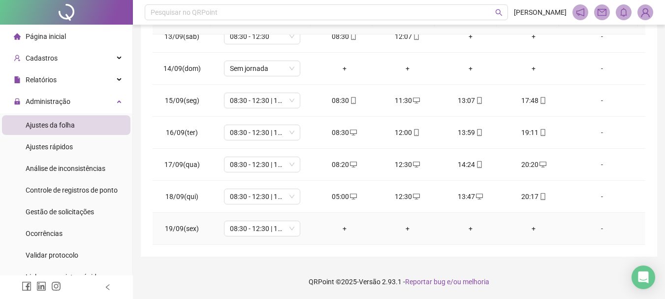
click at [339, 228] on div "+" at bounding box center [344, 228] width 47 height 11
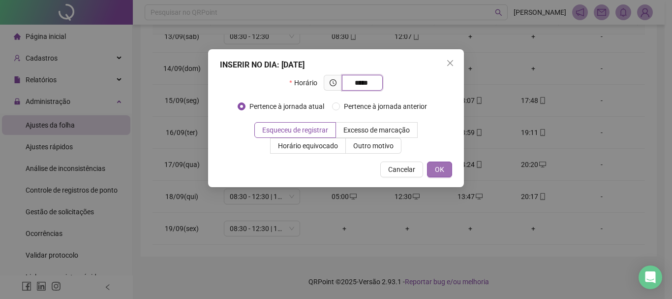
type input "*****"
click at [445, 170] on button "OK" at bounding box center [439, 169] width 25 height 16
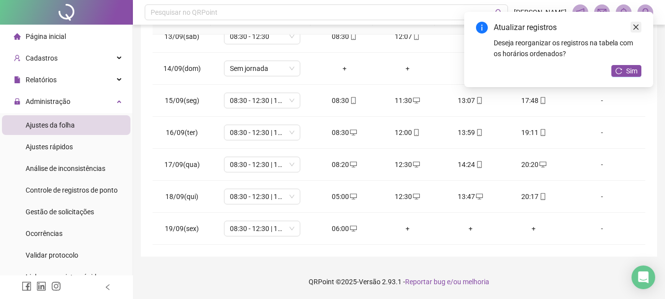
click at [639, 25] on icon "close" at bounding box center [636, 27] width 7 height 7
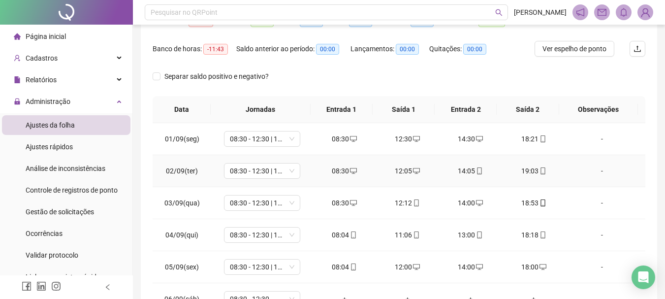
scroll to position [57, 0]
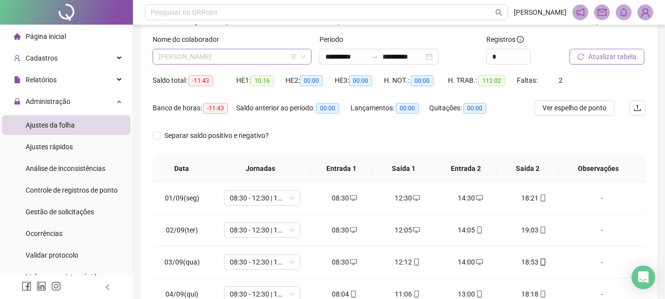
click at [273, 58] on span "[PERSON_NAME]" at bounding box center [232, 56] width 147 height 15
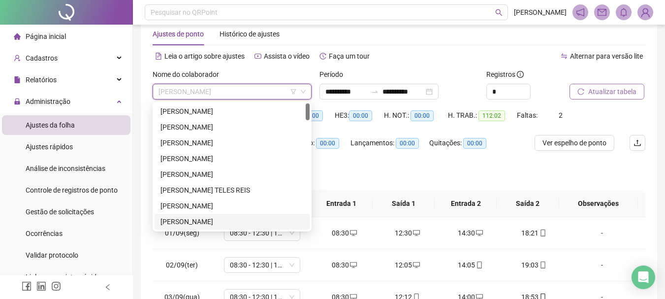
scroll to position [7, 0]
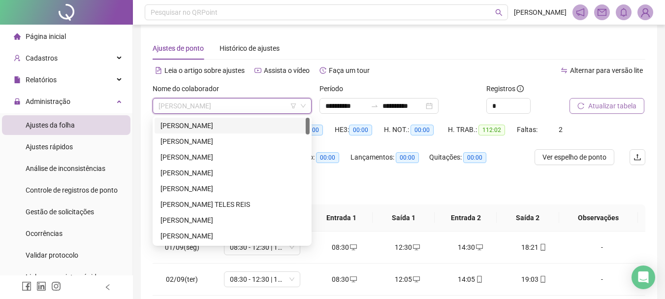
click at [221, 123] on div "[PERSON_NAME]" at bounding box center [231, 125] width 143 height 11
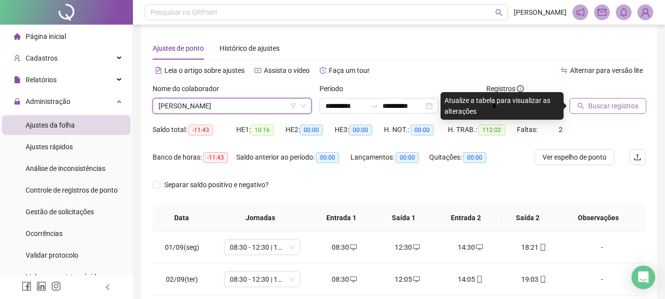
click at [598, 103] on span "Buscar registros" at bounding box center [613, 105] width 50 height 11
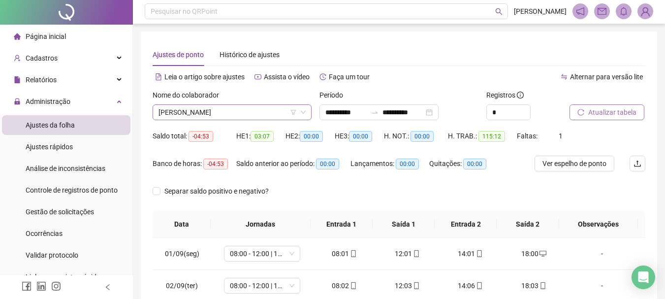
scroll to position [0, 0]
click at [254, 105] on div "[PERSON_NAME]" at bounding box center [232, 113] width 159 height 16
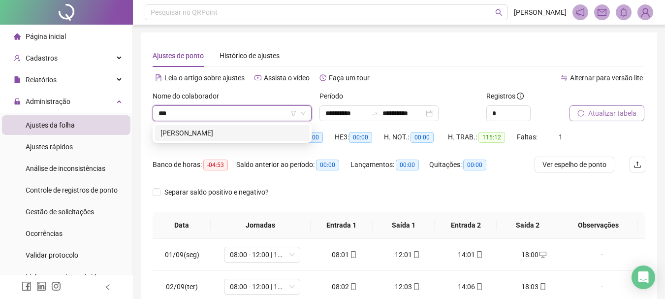
type input "****"
click at [244, 128] on div "[PERSON_NAME]" at bounding box center [231, 132] width 143 height 11
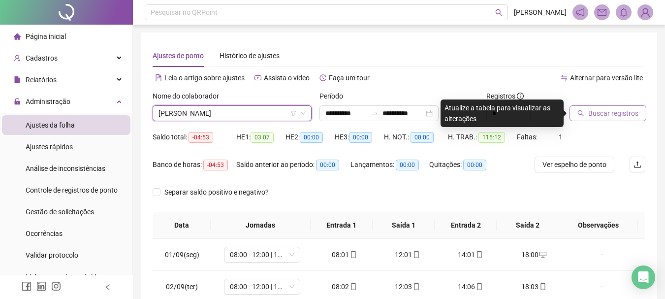
click at [596, 110] on span "Buscar registros" at bounding box center [613, 113] width 50 height 11
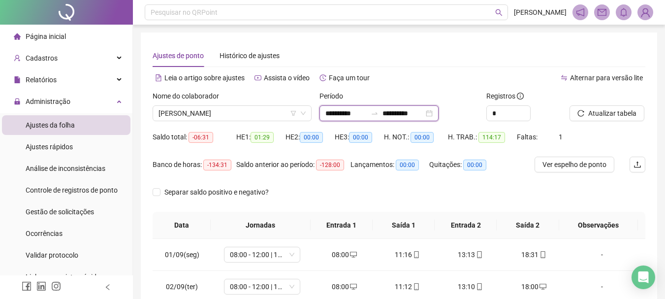
click at [413, 111] on input "**********" at bounding box center [402, 113] width 41 height 11
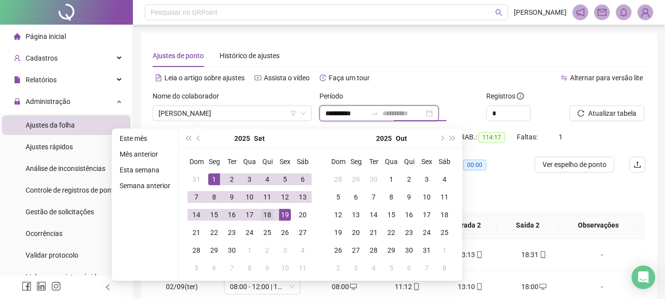
type input "**********"
click at [266, 214] on div "18" at bounding box center [267, 215] width 12 height 12
type input "**********"
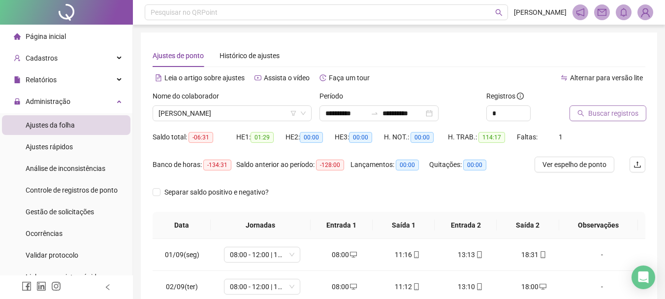
click at [599, 112] on span "Buscar registros" at bounding box center [613, 113] width 50 height 11
click at [90, 17] on div at bounding box center [66, 12] width 133 height 25
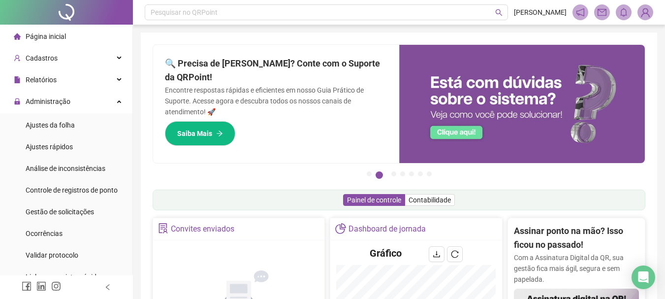
click at [293, 97] on p "Encontre respostas rápidas e eficientes em nosso Guia Prático de Suporte. Acess…" at bounding box center [276, 101] width 222 height 32
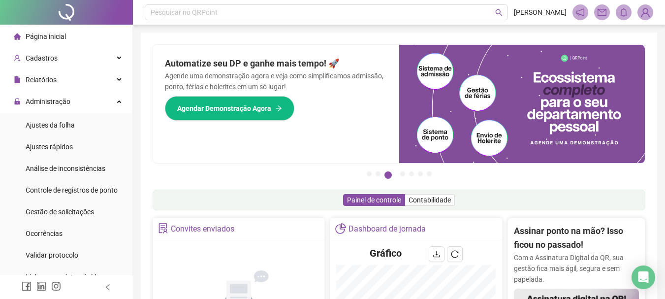
click at [648, 9] on img at bounding box center [645, 12] width 15 height 15
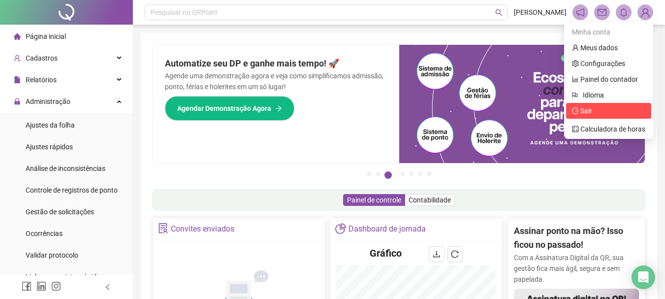
click at [583, 112] on span "Sair" at bounding box center [586, 111] width 12 height 8
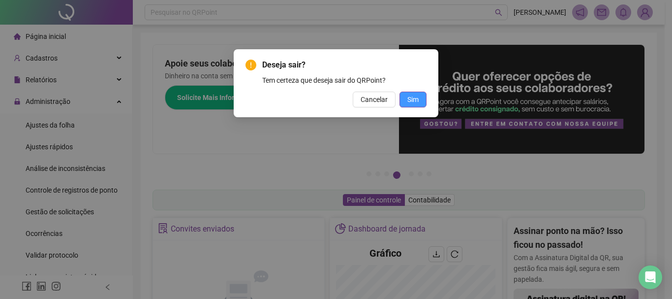
click at [420, 101] on button "Sim" at bounding box center [413, 100] width 27 height 16
